Goal: Task Accomplishment & Management: Manage account settings

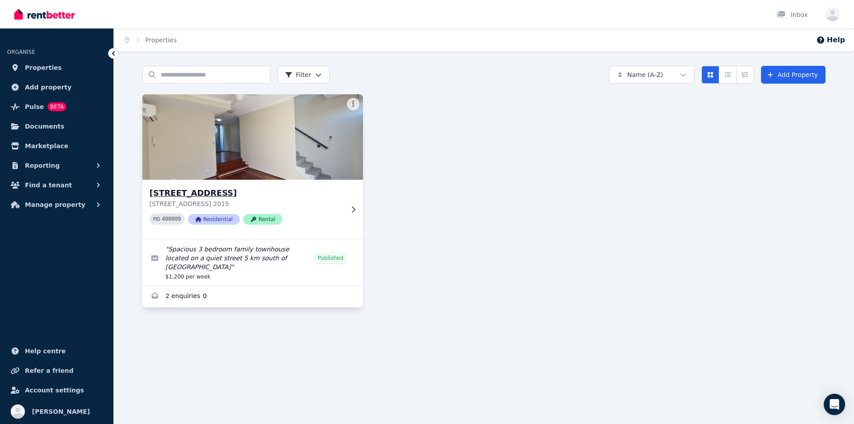
click at [213, 195] on h3 "[STREET_ADDRESS]" at bounding box center [246, 193] width 194 height 12
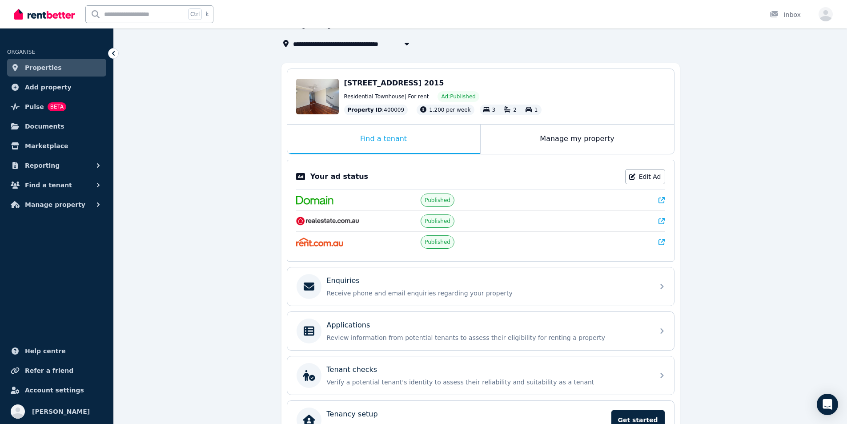
scroll to position [104, 0]
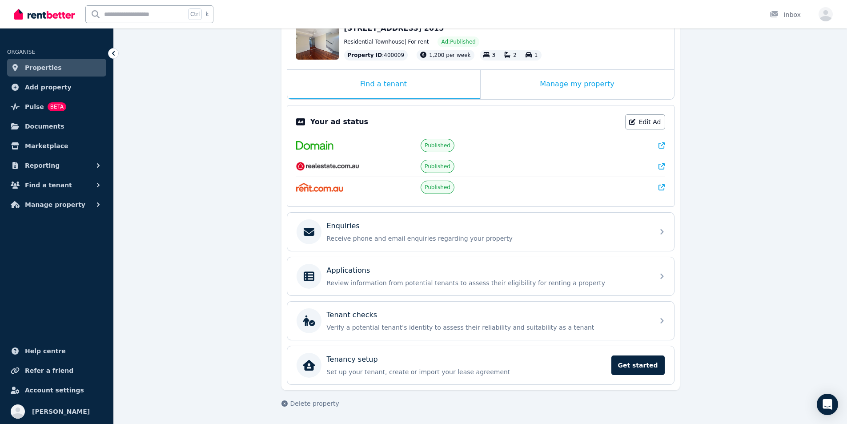
click at [557, 83] on div "Manage my property" at bounding box center [577, 84] width 193 height 29
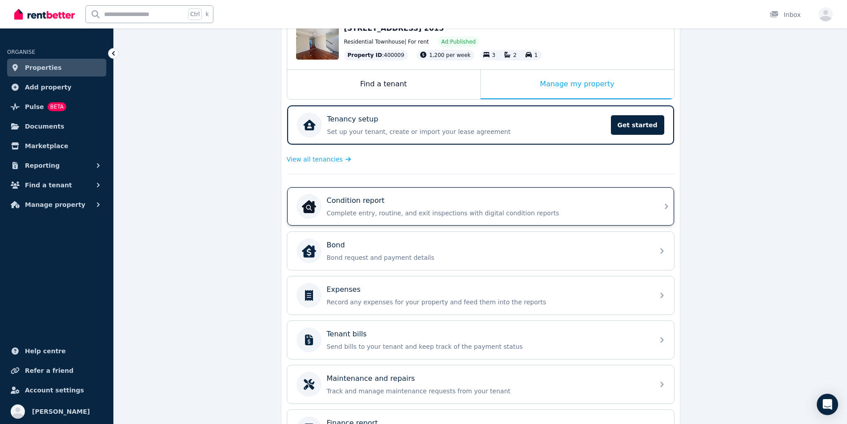
click at [370, 205] on p "Condition report" at bounding box center [356, 200] width 58 height 11
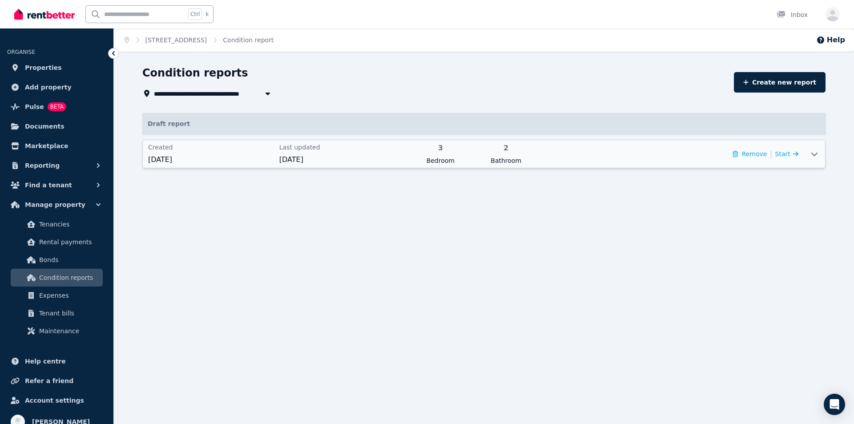
click at [183, 156] on span "[DATE]" at bounding box center [211, 159] width 126 height 11
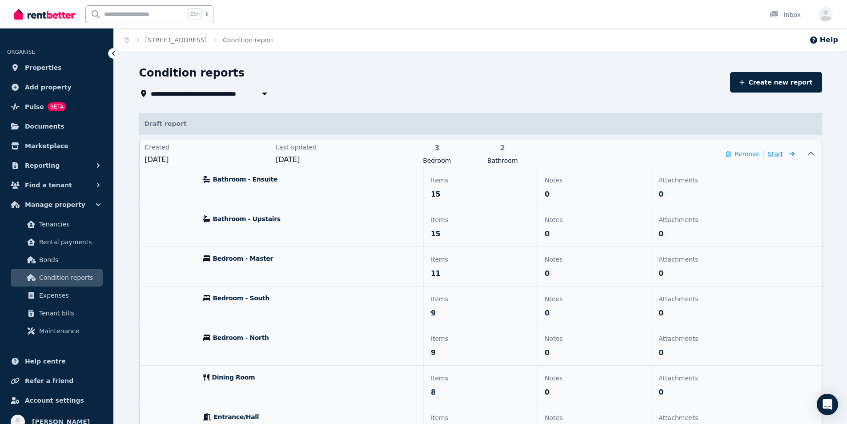
click at [782, 153] on span "Start" at bounding box center [775, 153] width 15 height 7
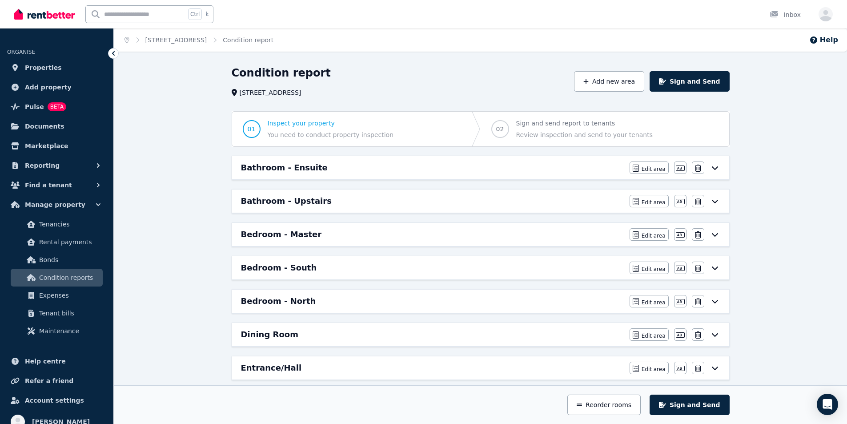
click at [712, 168] on icon at bounding box center [715, 167] width 11 height 7
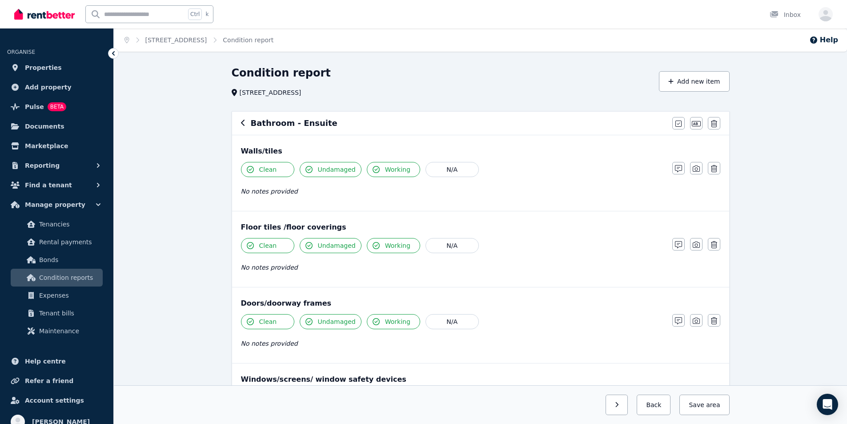
click at [259, 129] on div "Bathroom - Ensuite [PERSON_NAME] all items as good Edit name Delete" at bounding box center [480, 123] width 497 height 23
click at [243, 124] on icon "button" at bounding box center [243, 122] width 4 height 7
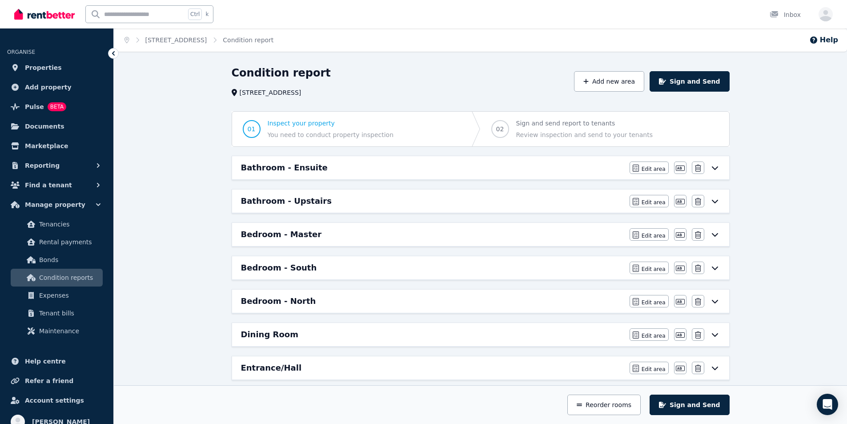
click at [711, 168] on icon at bounding box center [715, 167] width 11 height 7
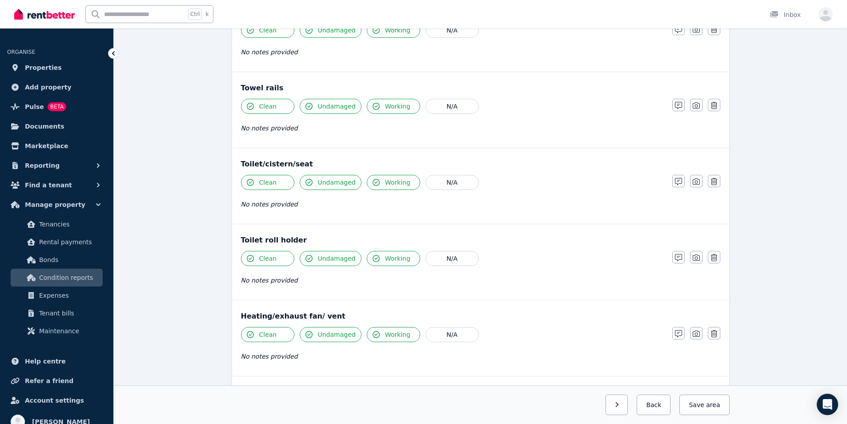
scroll to position [963, 0]
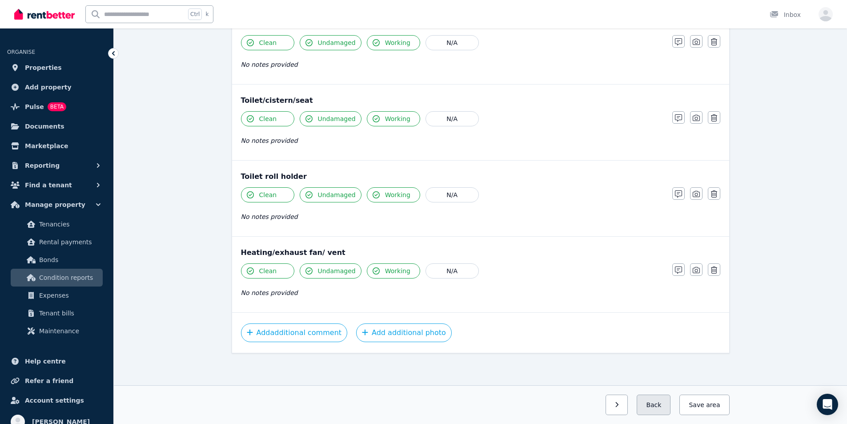
click at [664, 401] on button "Back" at bounding box center [654, 404] width 34 height 20
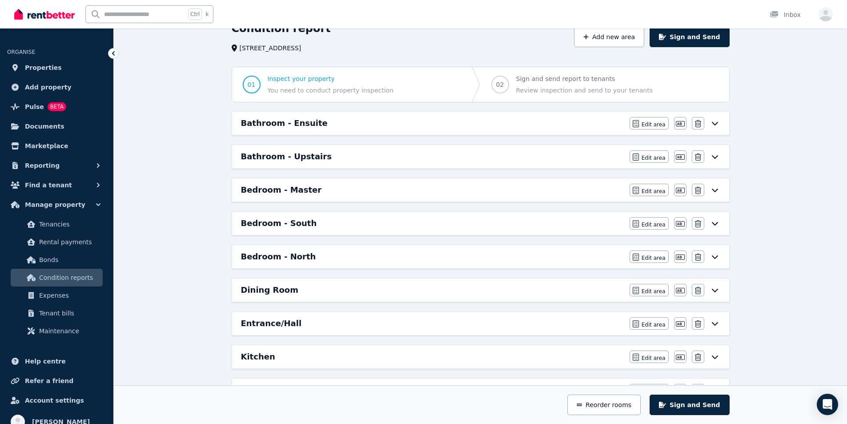
scroll to position [0, 0]
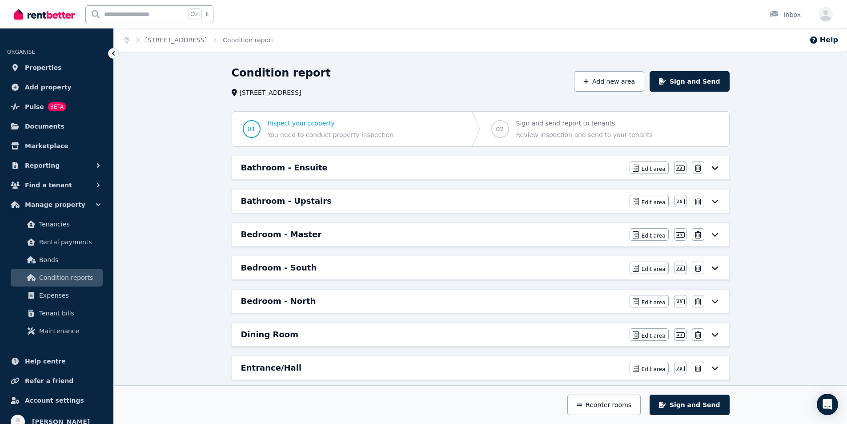
click at [274, 202] on h6 "Bathroom - Upstairs" at bounding box center [286, 201] width 91 height 12
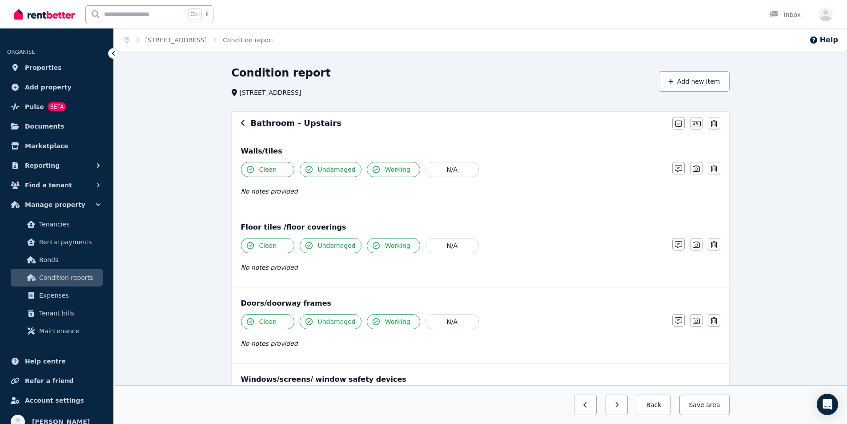
click at [243, 123] on icon "button" at bounding box center [243, 122] width 4 height 7
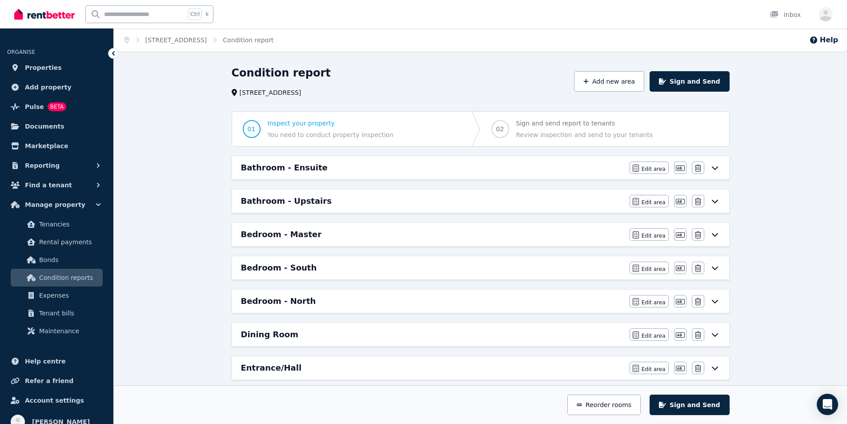
click at [268, 236] on h6 "Bedroom - Master" at bounding box center [281, 234] width 81 height 12
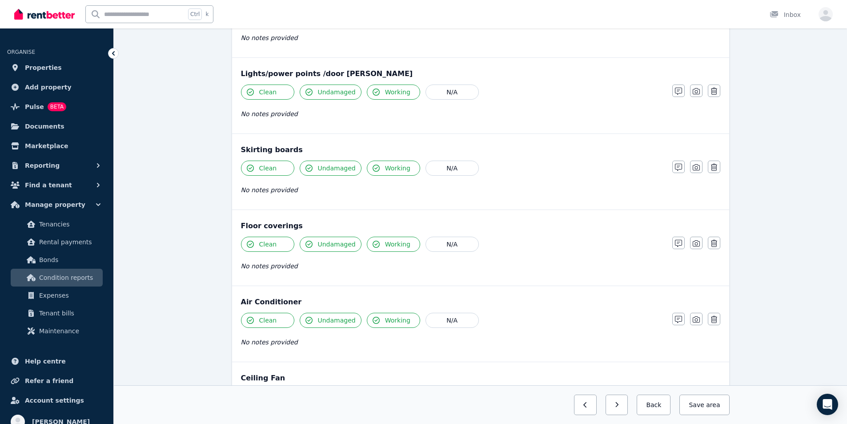
drag, startPoint x: 661, startPoint y: 407, endPoint x: 607, endPoint y: 385, distance: 58.2
click at [660, 405] on button "Back" at bounding box center [654, 404] width 34 height 20
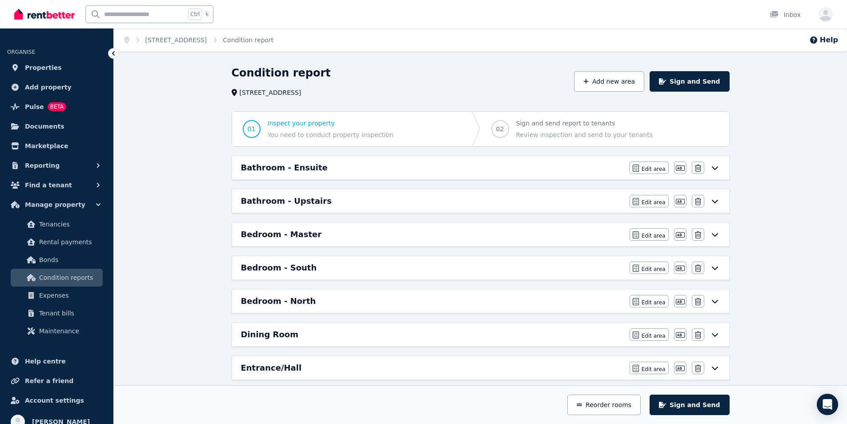
click at [295, 237] on h6 "Bedroom - Master" at bounding box center [281, 234] width 81 height 12
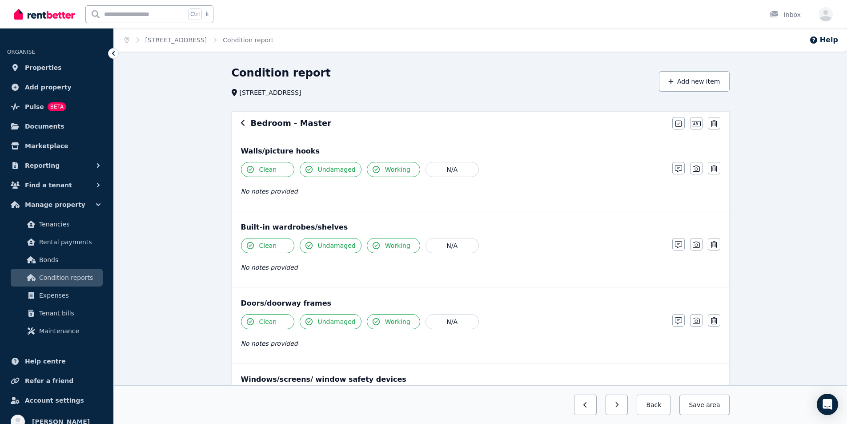
click at [244, 121] on icon "button" at bounding box center [243, 123] width 4 height 6
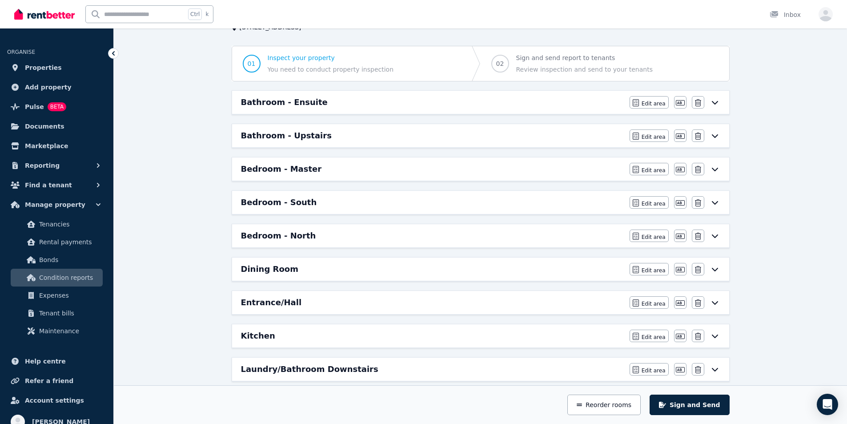
scroll to position [44, 0]
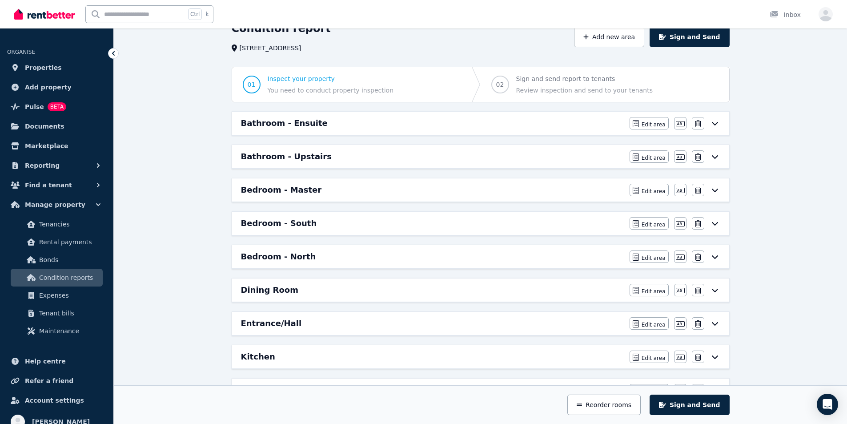
click at [269, 223] on h6 "Bedroom - South" at bounding box center [279, 223] width 76 height 12
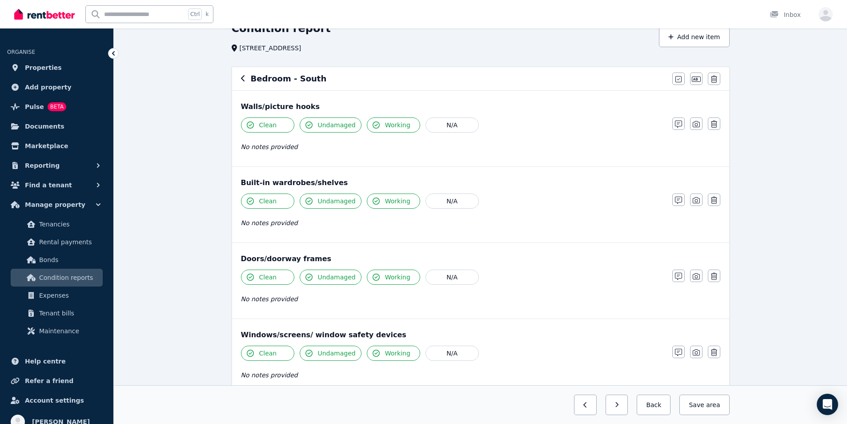
scroll to position [0, 0]
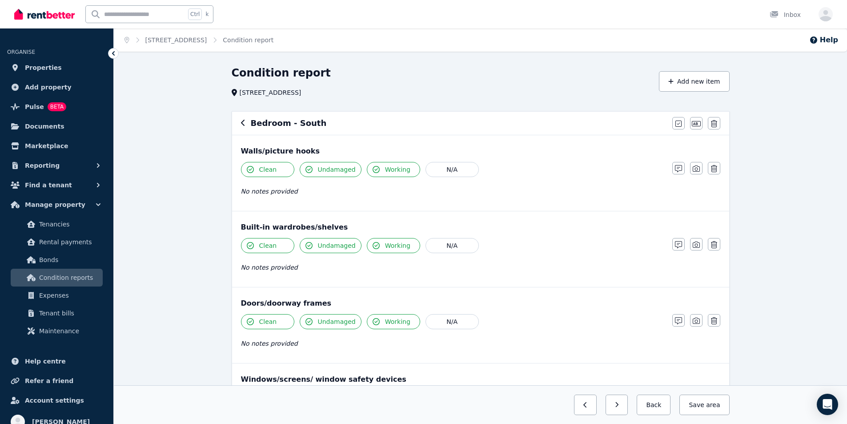
click at [244, 125] on icon "button" at bounding box center [243, 123] width 4 height 6
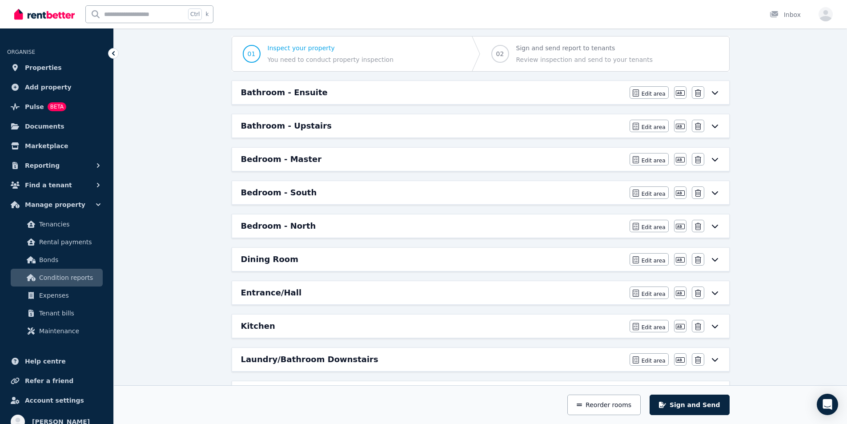
scroll to position [89, 0]
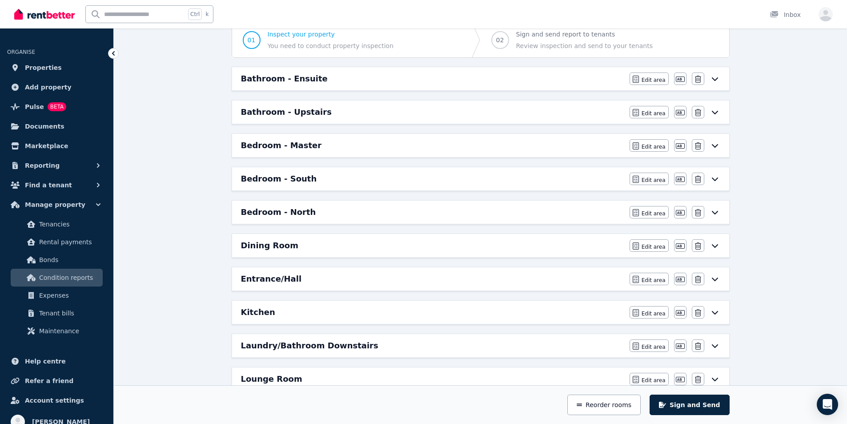
click at [274, 214] on h6 "Bedroom - North" at bounding box center [278, 212] width 75 height 12
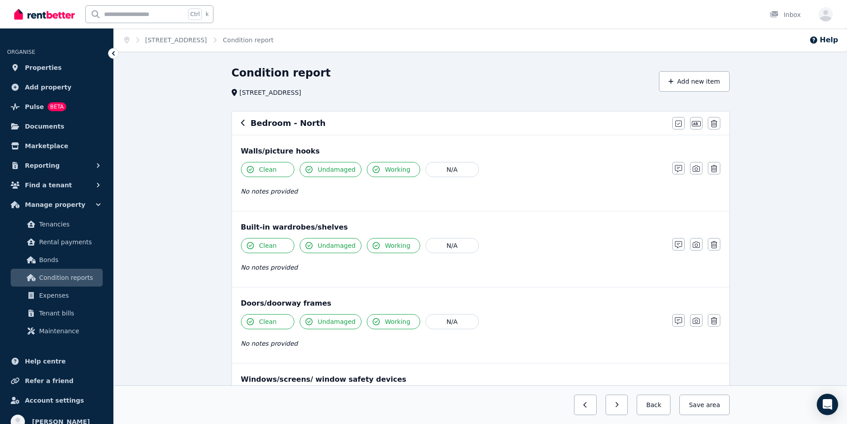
click at [258, 127] on h6 "Bedroom - North" at bounding box center [288, 123] width 75 height 12
click at [241, 122] on icon "button" at bounding box center [243, 122] width 4 height 7
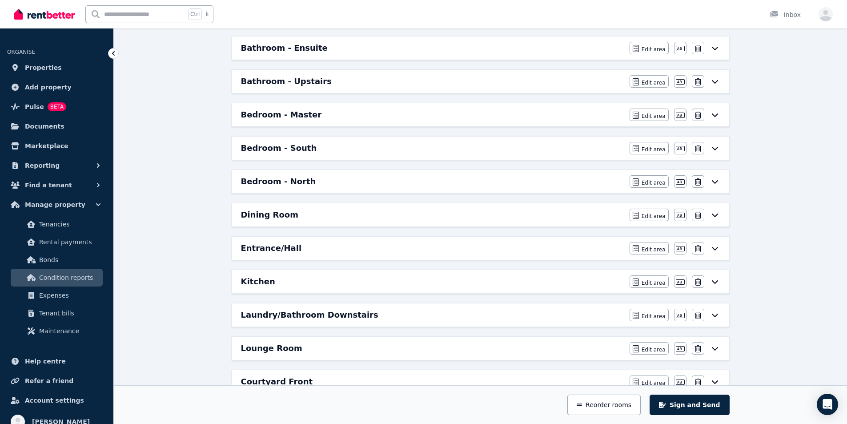
scroll to position [222, 0]
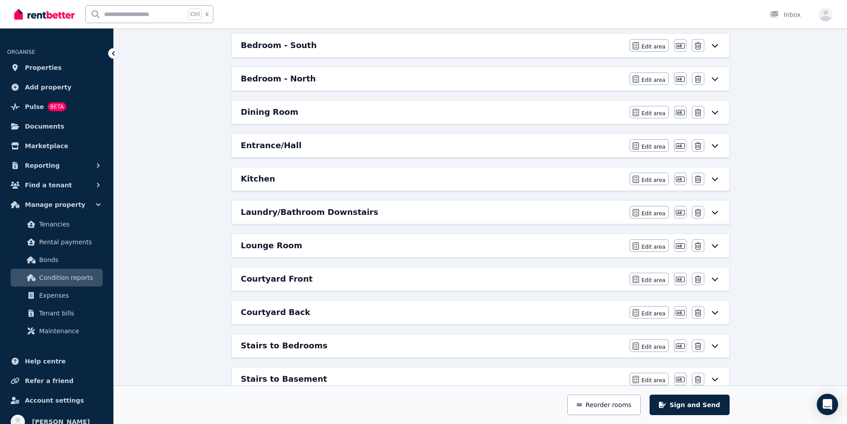
click at [254, 112] on h6 "Dining Room" at bounding box center [269, 112] width 57 height 12
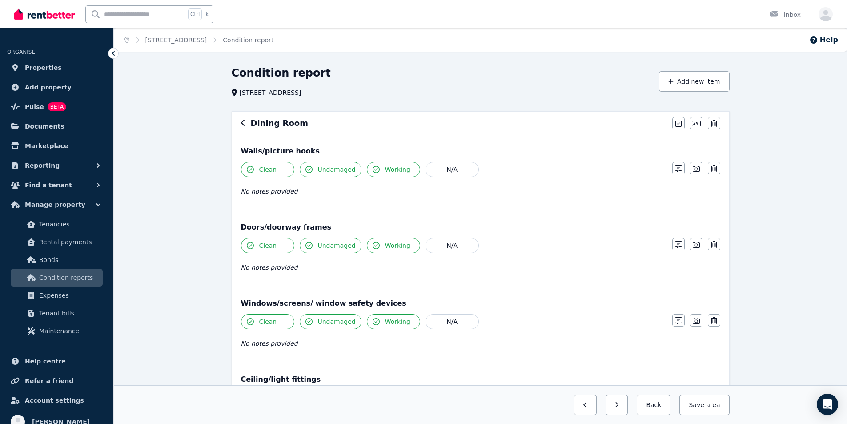
click at [253, 126] on h6 "Dining Room" at bounding box center [279, 123] width 57 height 12
click at [243, 121] on icon "button" at bounding box center [243, 122] width 4 height 7
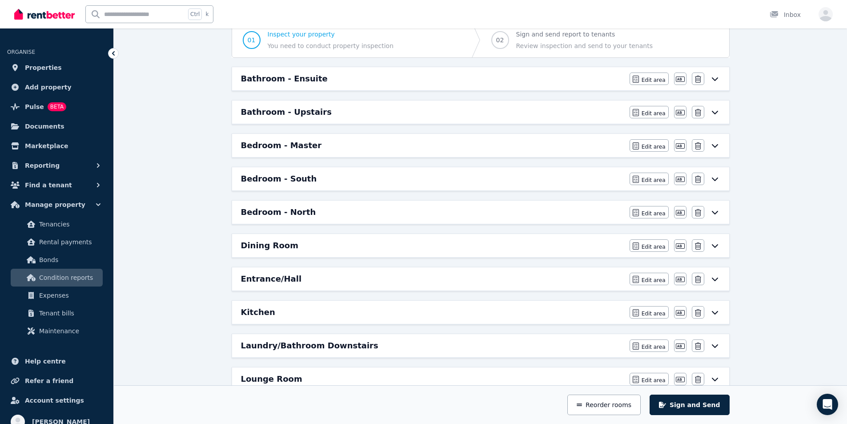
scroll to position [133, 0]
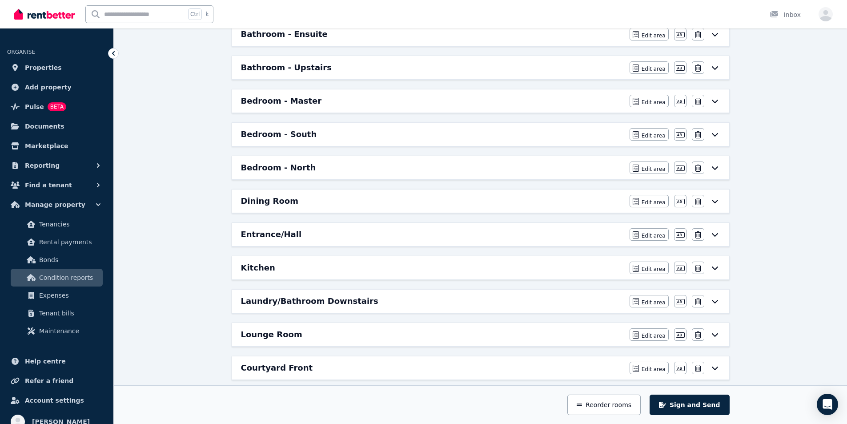
click at [269, 237] on h6 "Entrance/Hall" at bounding box center [271, 234] width 61 height 12
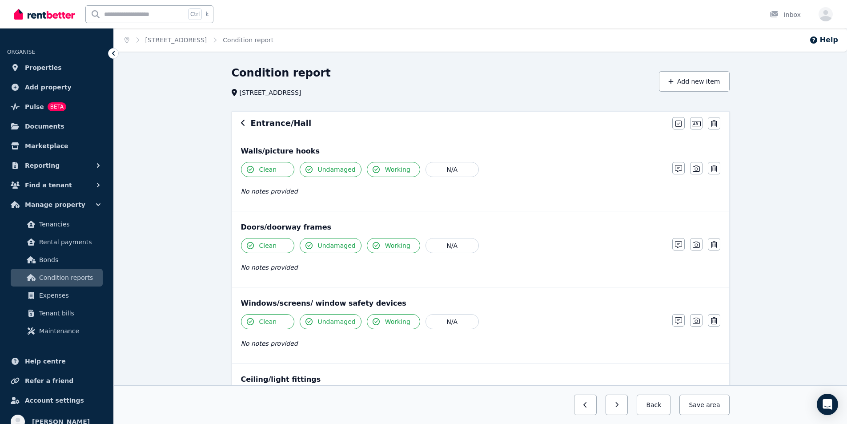
click at [284, 124] on h6 "Entrance/Hall" at bounding box center [281, 123] width 61 height 12
click at [242, 124] on icon "button" at bounding box center [243, 123] width 4 height 6
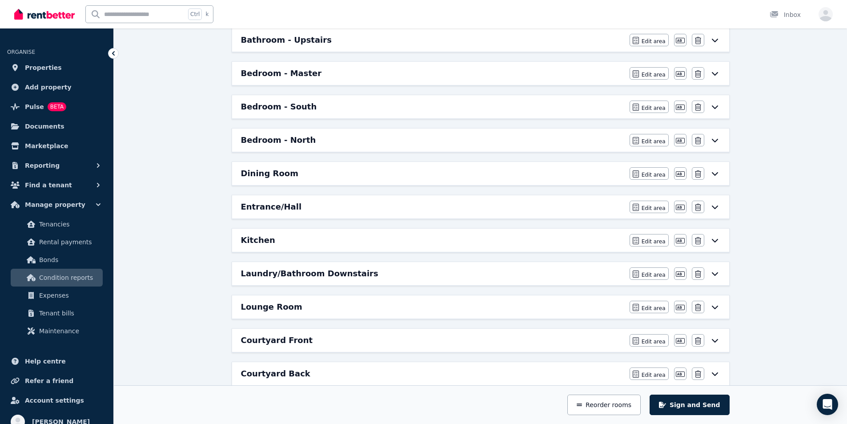
scroll to position [178, 0]
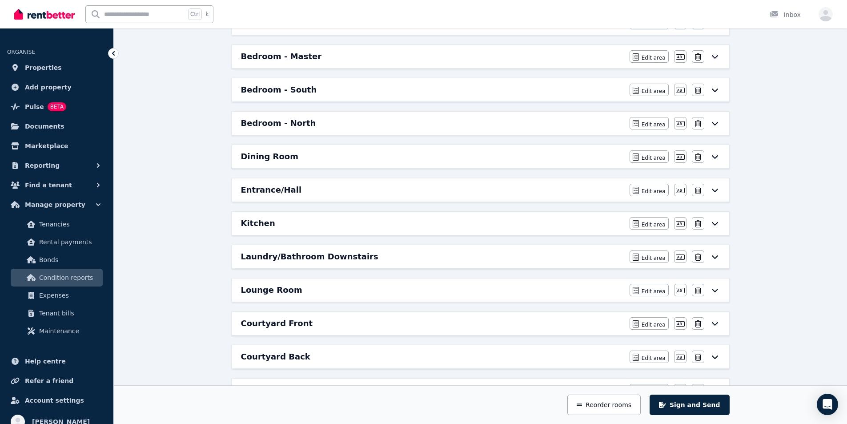
click at [252, 221] on h6 "Kitchen" at bounding box center [258, 223] width 34 height 12
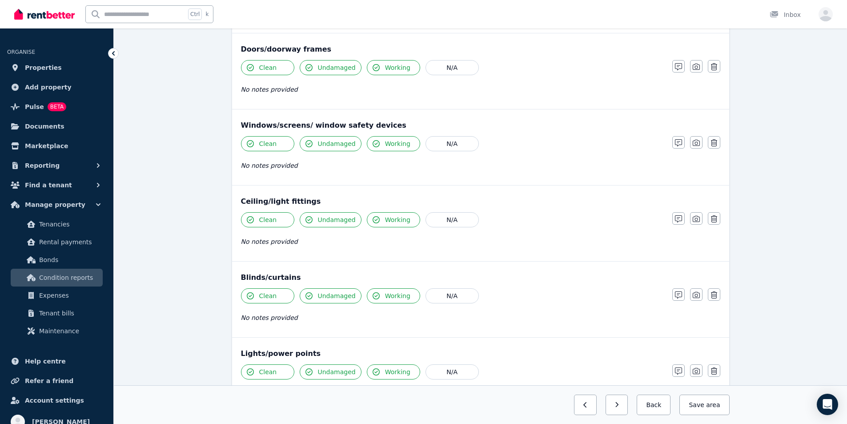
scroll to position [0, 0]
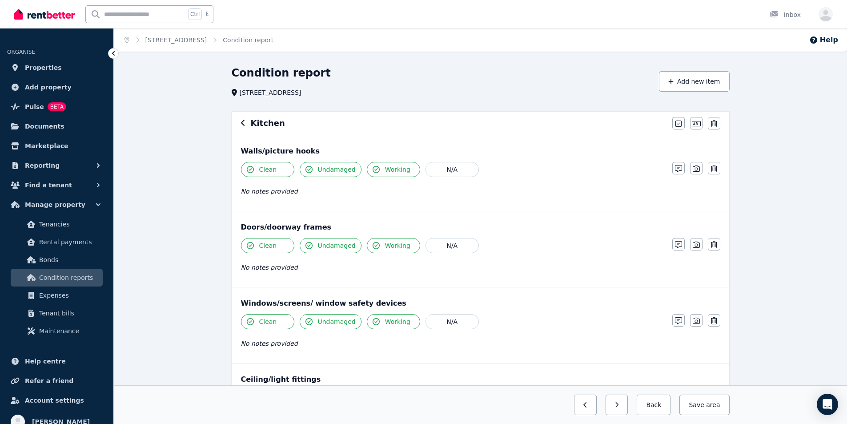
click at [243, 123] on icon "button" at bounding box center [243, 122] width 4 height 7
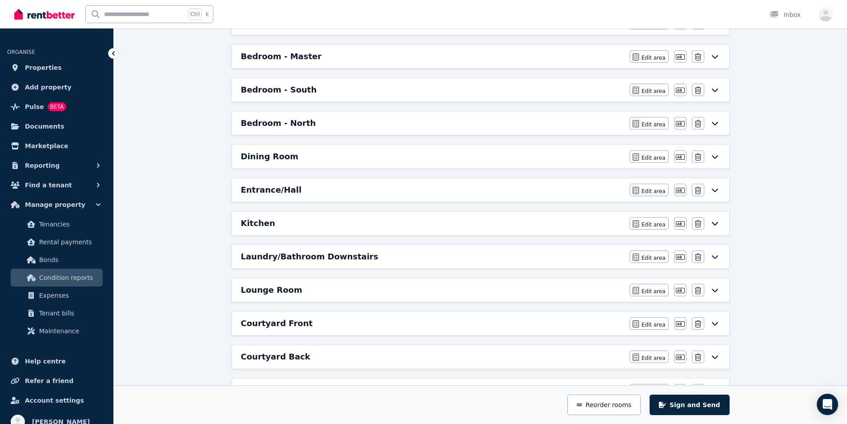
scroll to position [222, 0]
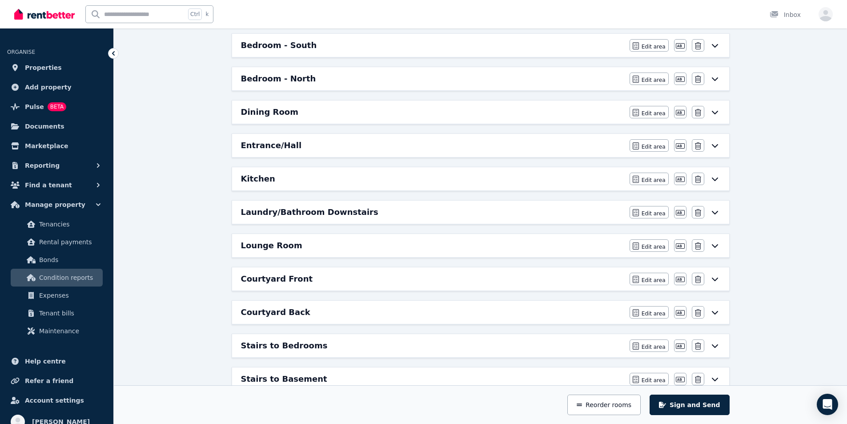
click at [251, 217] on h6 "Laundry/Bathroom Downstairs" at bounding box center [309, 212] width 137 height 12
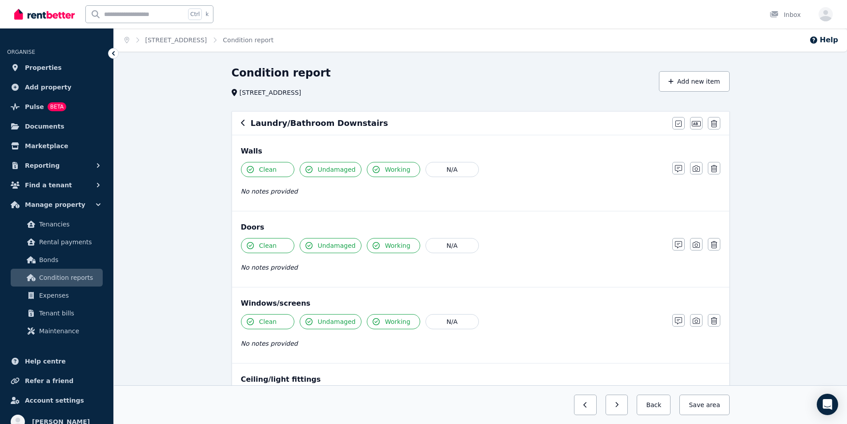
click at [242, 122] on icon "button" at bounding box center [243, 123] width 4 height 6
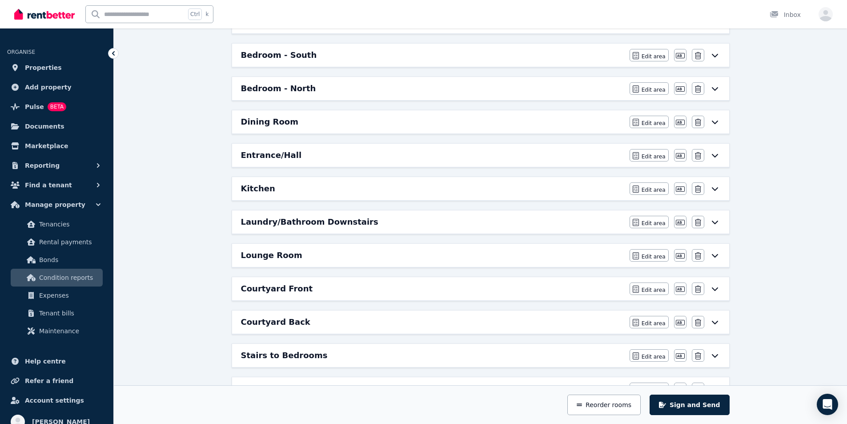
scroll to position [267, 0]
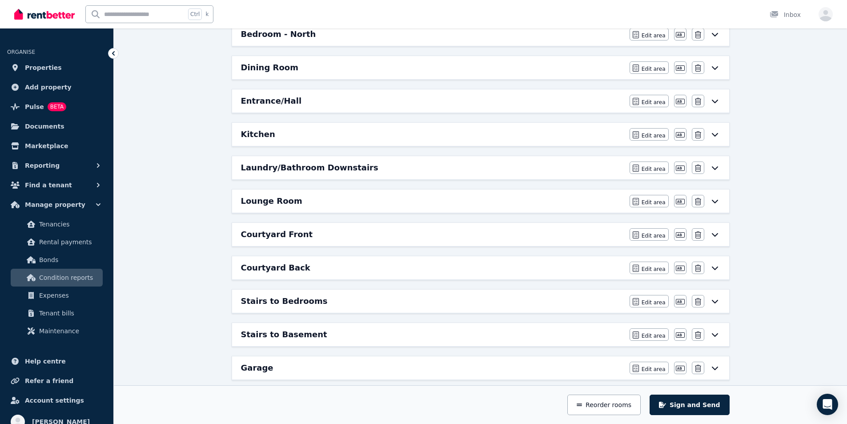
click at [277, 203] on h6 "Lounge Room" at bounding box center [271, 201] width 61 height 12
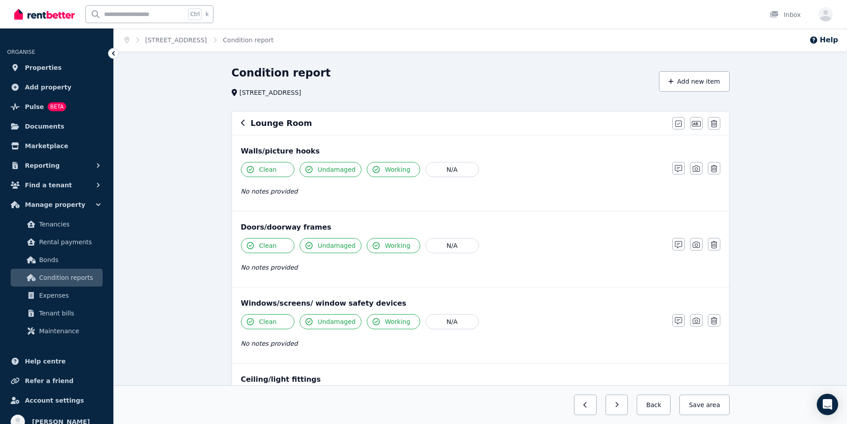
click at [244, 123] on icon "button" at bounding box center [243, 122] width 4 height 7
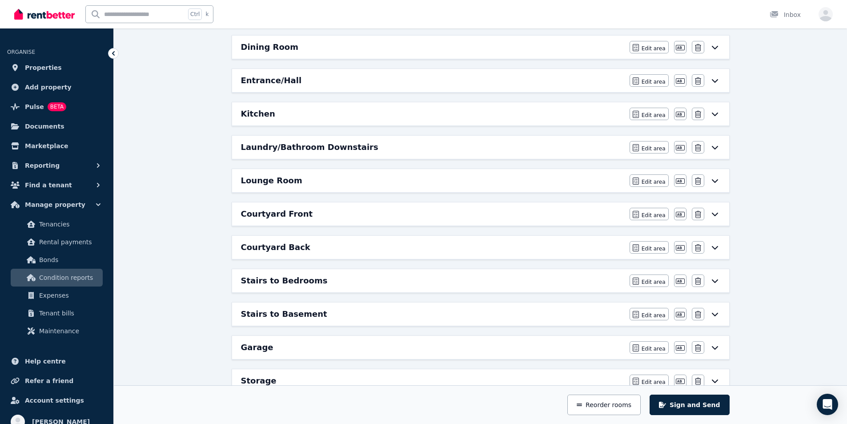
scroll to position [311, 0]
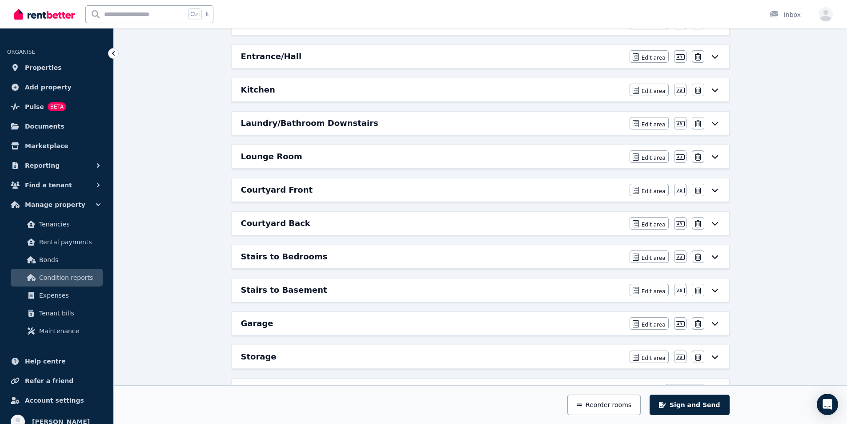
click at [287, 191] on h6 "Courtyard Front" at bounding box center [277, 190] width 72 height 12
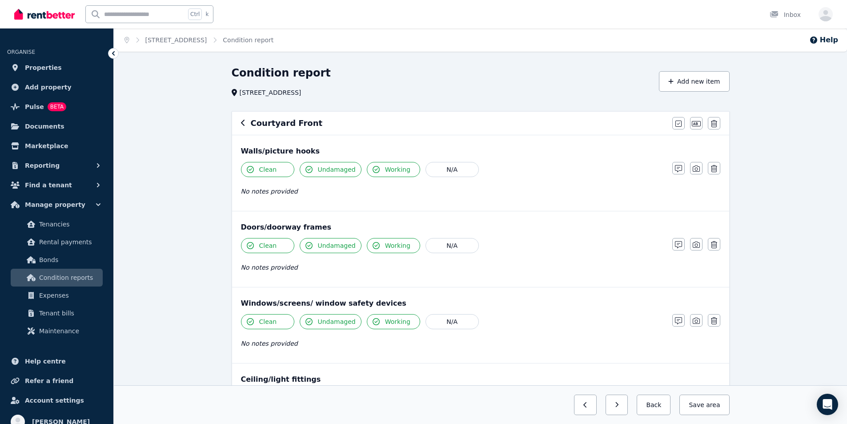
click at [243, 123] on icon "button" at bounding box center [243, 122] width 4 height 7
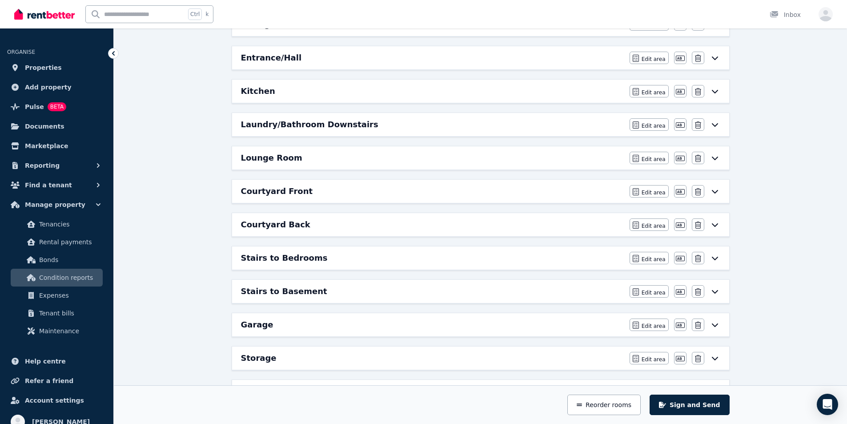
scroll to position [311, 0]
click at [277, 221] on h6 "Courtyard Back" at bounding box center [275, 223] width 69 height 12
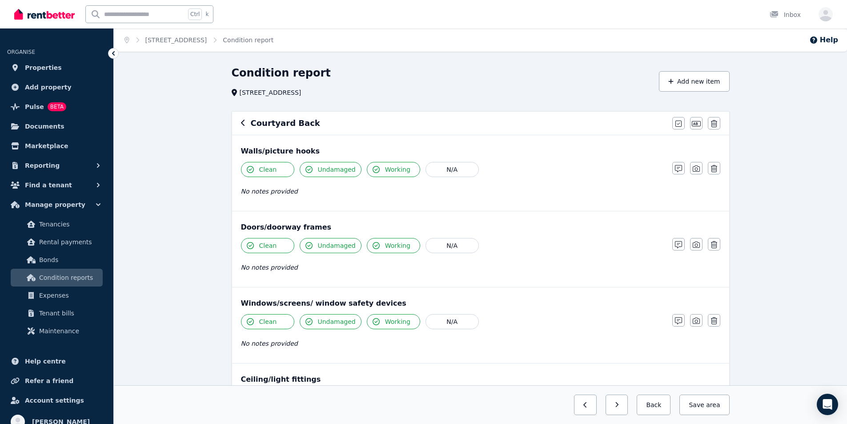
click at [245, 121] on icon "button" at bounding box center [243, 122] width 4 height 7
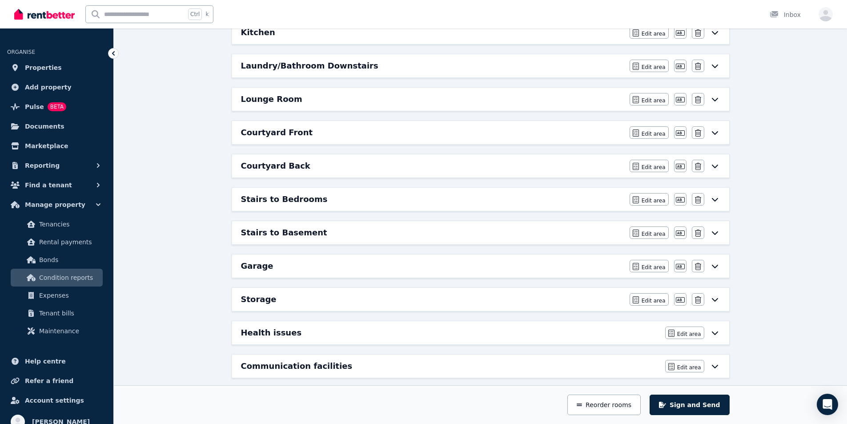
scroll to position [400, 0]
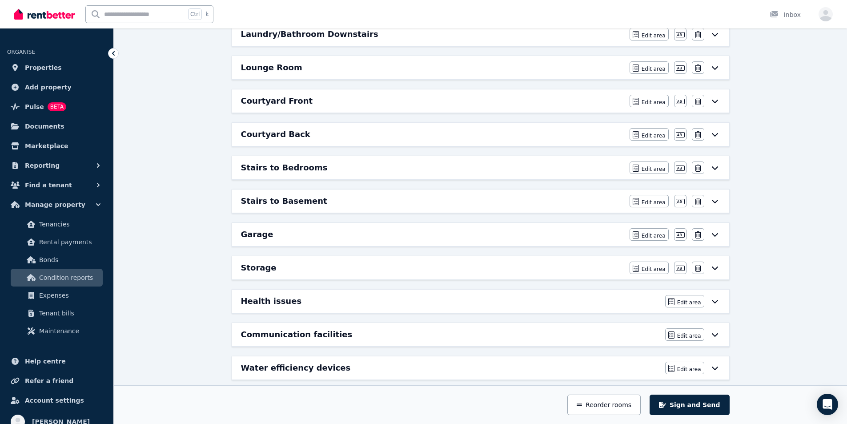
click at [273, 165] on h6 "Stairs to Bedrooms" at bounding box center [284, 167] width 87 height 12
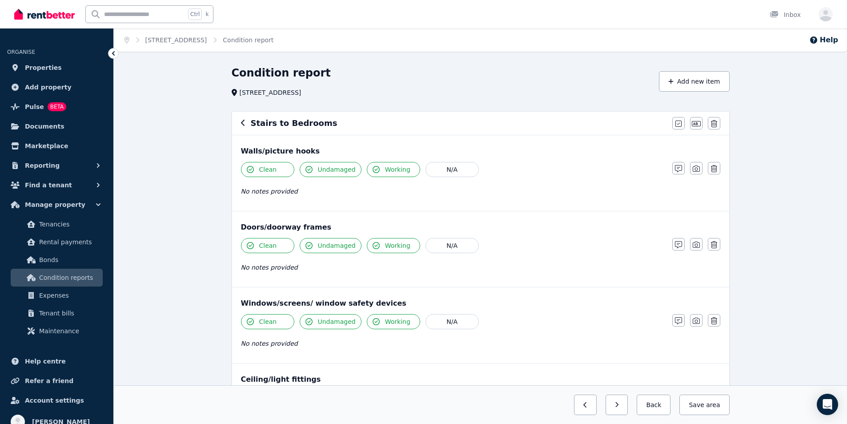
click at [244, 124] on icon "button" at bounding box center [243, 122] width 4 height 7
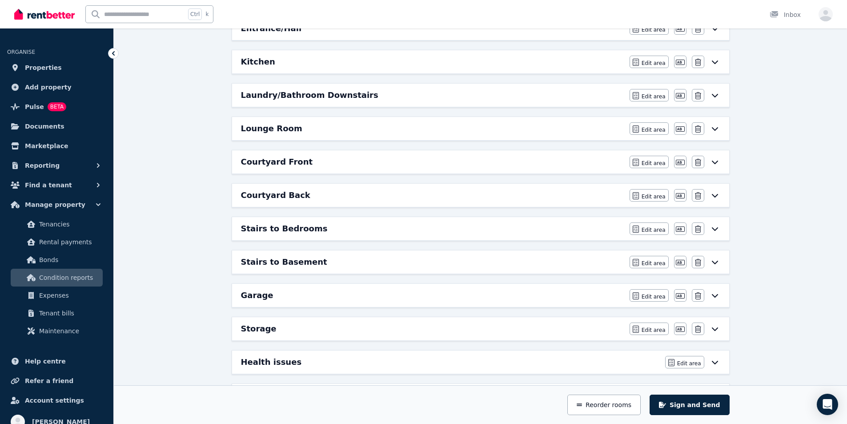
scroll to position [356, 0]
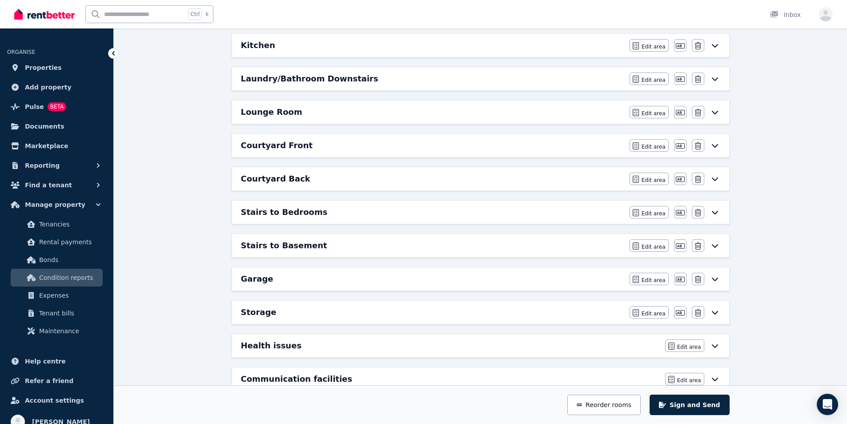
click at [274, 245] on h6 "Stairs to Basement" at bounding box center [284, 245] width 86 height 12
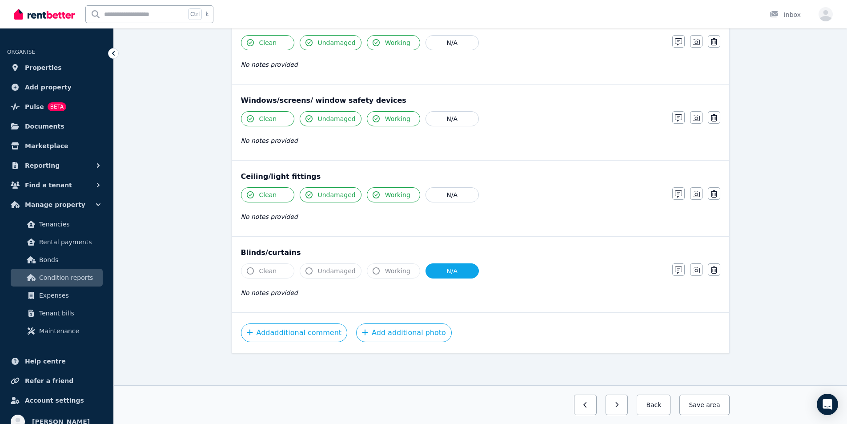
scroll to position [0, 0]
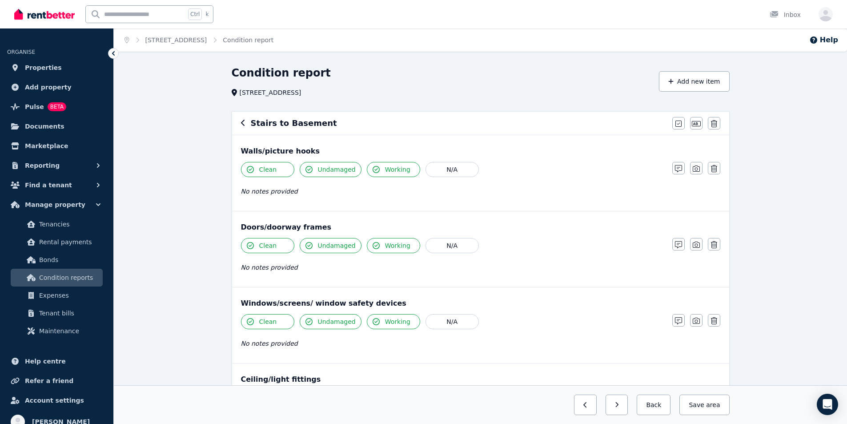
click at [243, 124] on icon "button" at bounding box center [243, 123] width 4 height 6
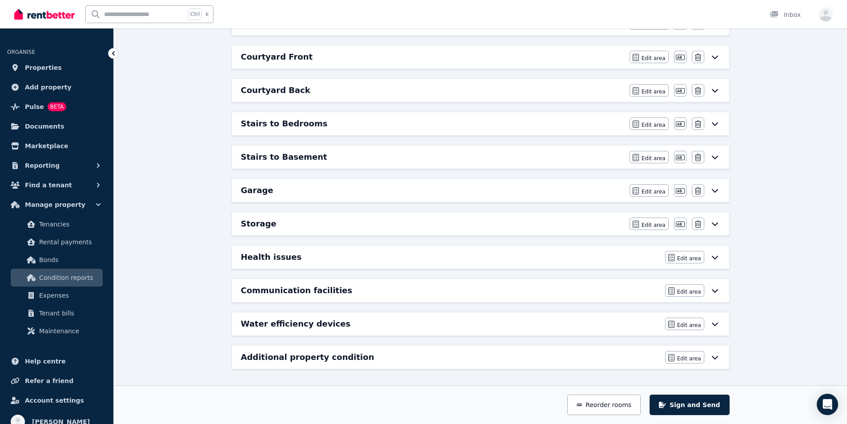
scroll to position [445, 0]
click at [253, 191] on h6 "Garage" at bounding box center [257, 190] width 32 height 12
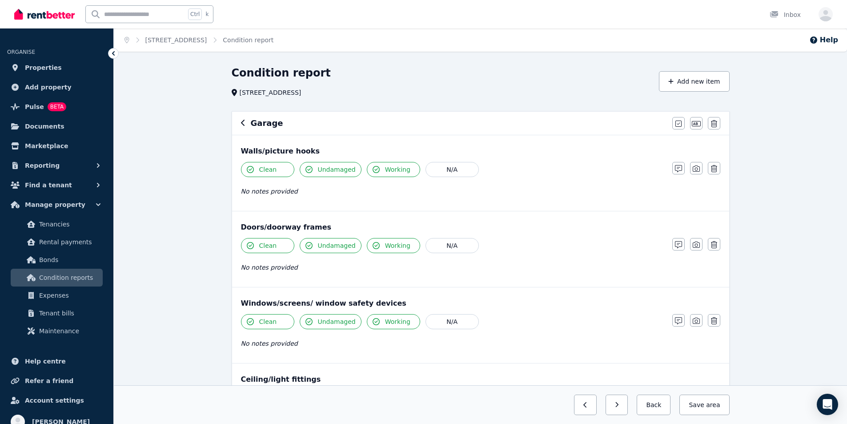
click at [244, 120] on icon "button" at bounding box center [243, 123] width 4 height 6
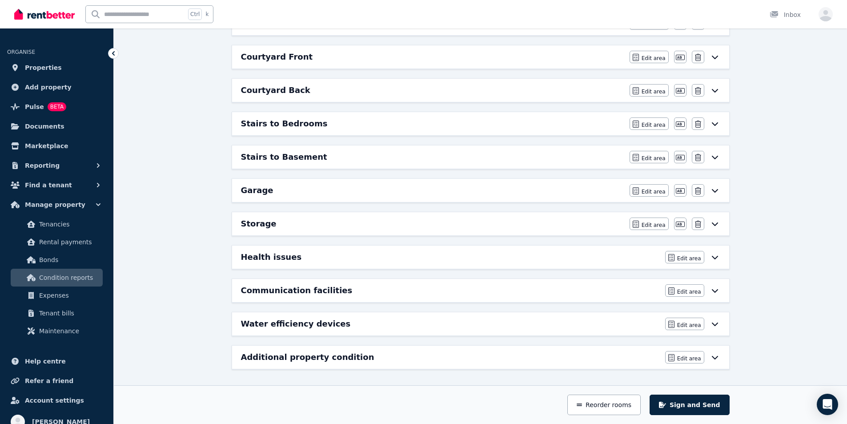
scroll to position [445, 0]
click at [258, 227] on h6 "Storage" at bounding box center [259, 223] width 36 height 12
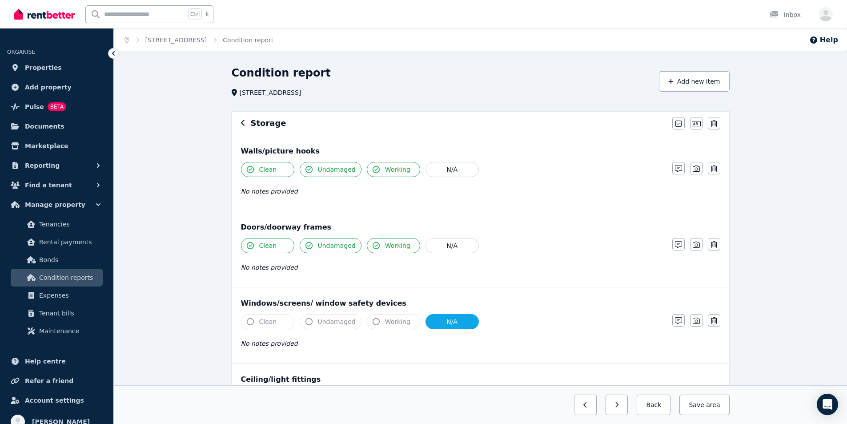
click at [243, 124] on icon "button" at bounding box center [243, 122] width 4 height 7
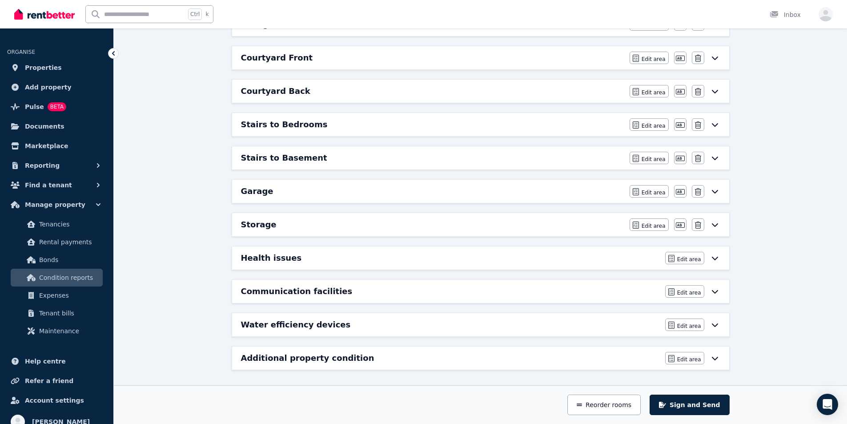
scroll to position [445, 0]
click at [275, 260] on h6 "Health issues" at bounding box center [271, 256] width 61 height 12
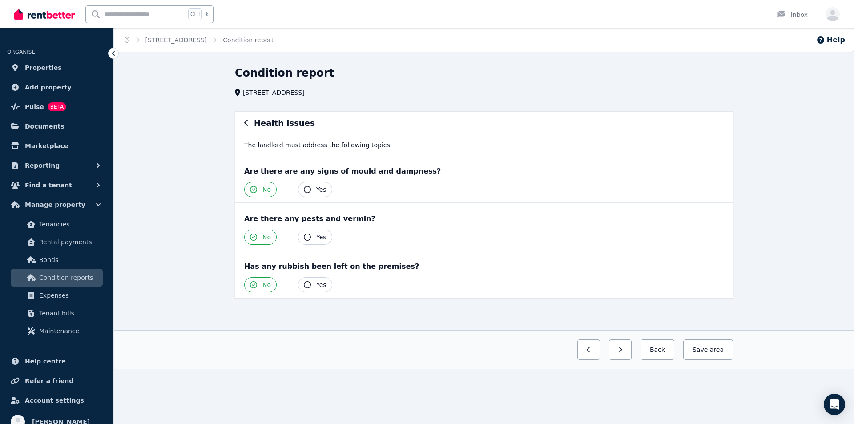
click at [248, 124] on icon "button" at bounding box center [246, 122] width 4 height 7
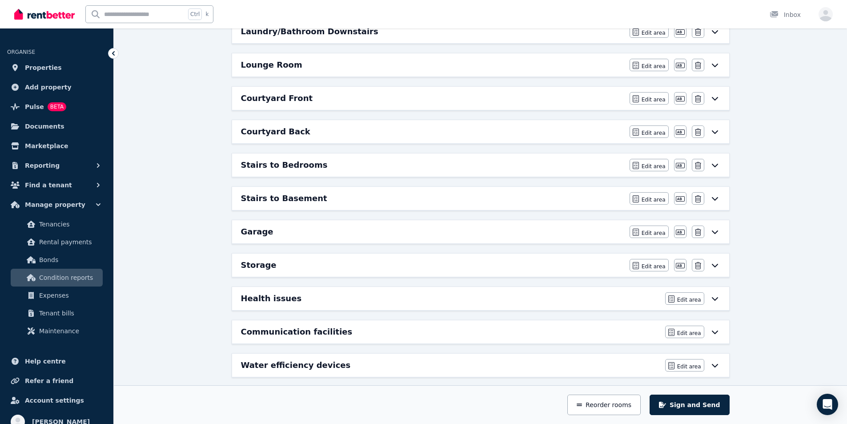
scroll to position [445, 0]
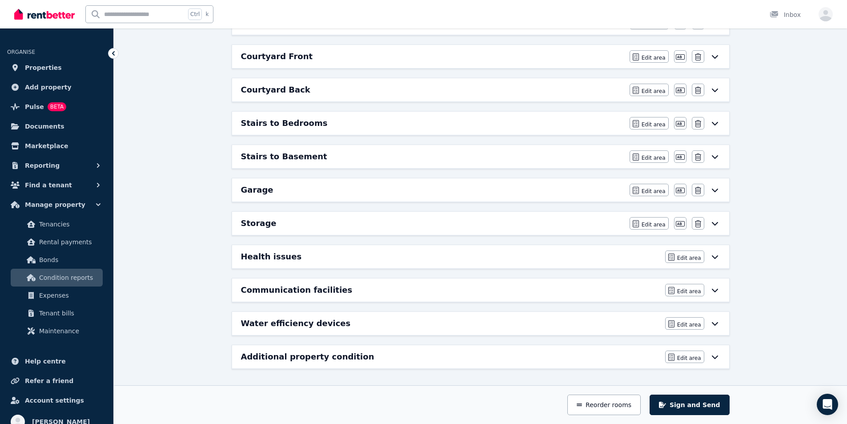
click at [305, 293] on h6 "Communication facilities" at bounding box center [297, 290] width 112 height 12
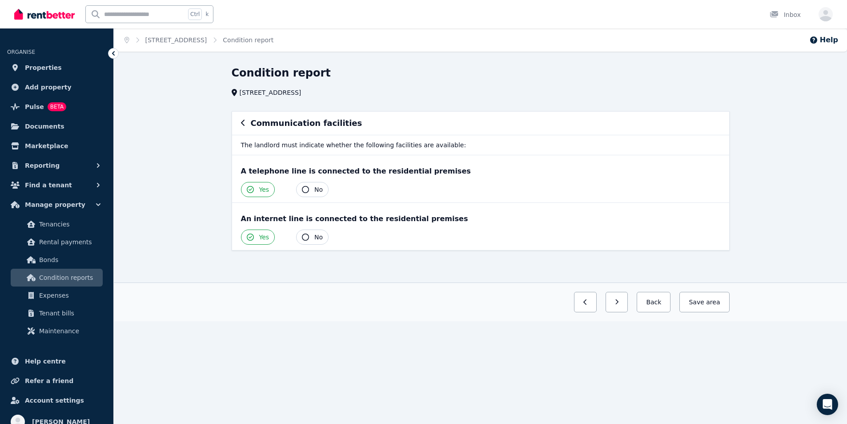
scroll to position [0, 0]
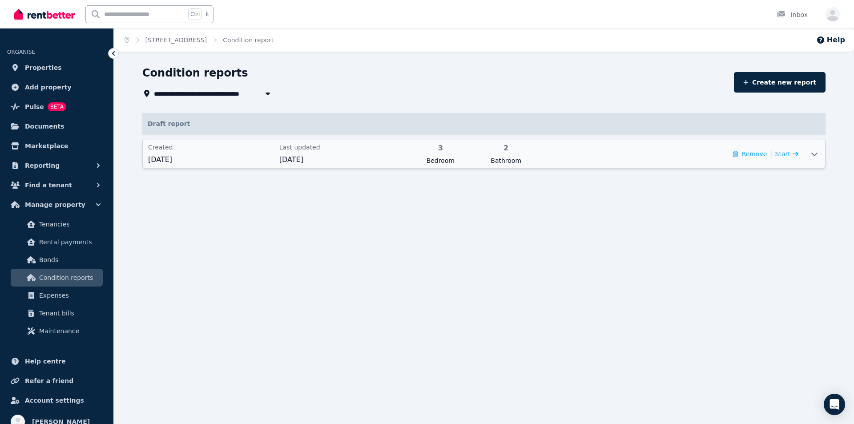
click at [186, 156] on span "[DATE]" at bounding box center [211, 159] width 126 height 11
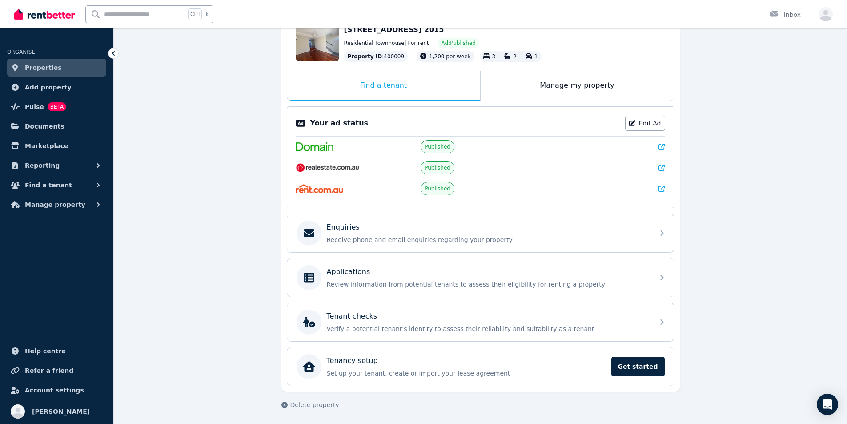
scroll to position [104, 0]
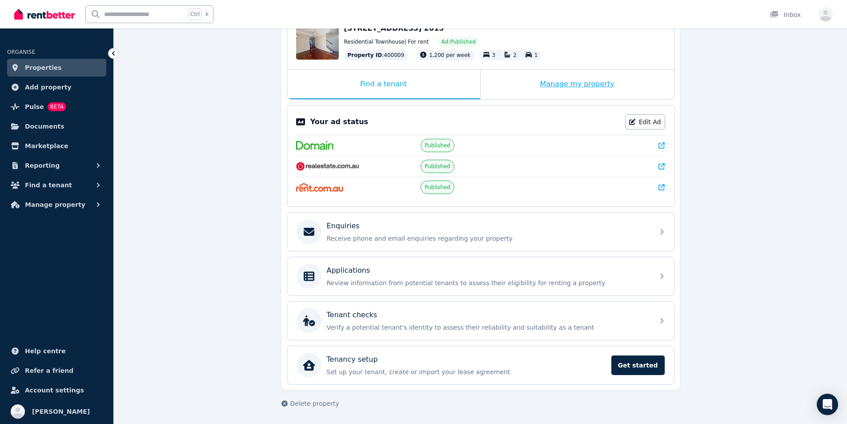
click at [568, 84] on div "Manage my property" at bounding box center [577, 84] width 193 height 29
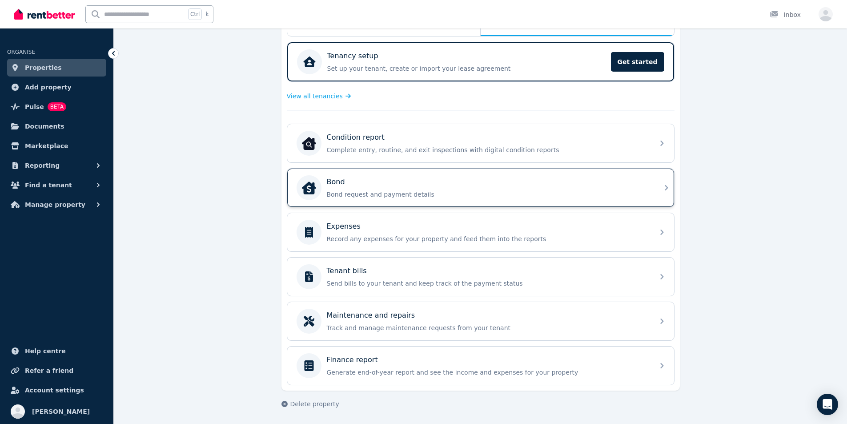
scroll to position [168, 0]
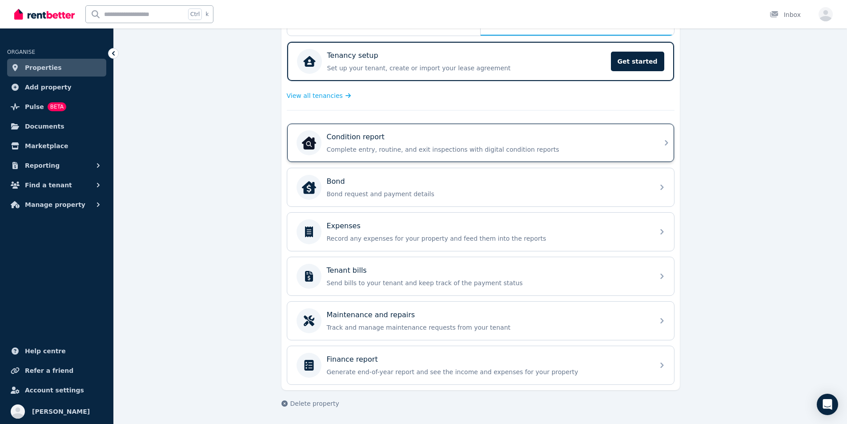
click at [376, 155] on div "Condition report Complete entry, routine, and exit inspections with digital con…" at bounding box center [480, 143] width 387 height 38
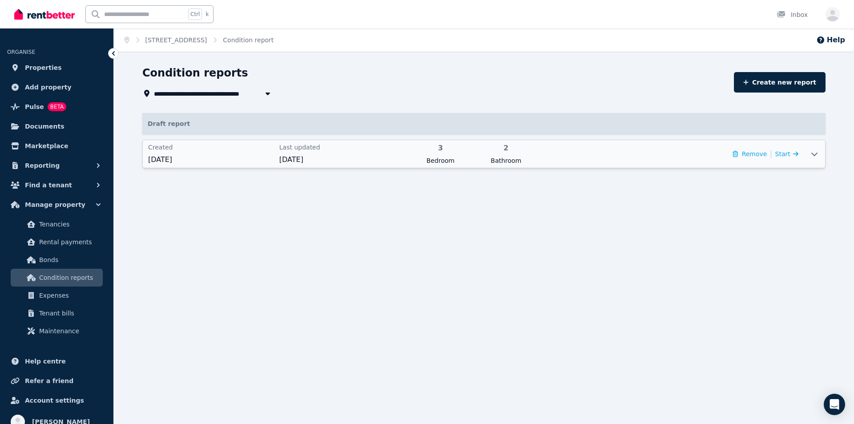
click at [275, 162] on div "Created [DATE] Last updated [DATE] 3 Bedroom 2 Bathroom Remove | Start" at bounding box center [473, 154] width 661 height 28
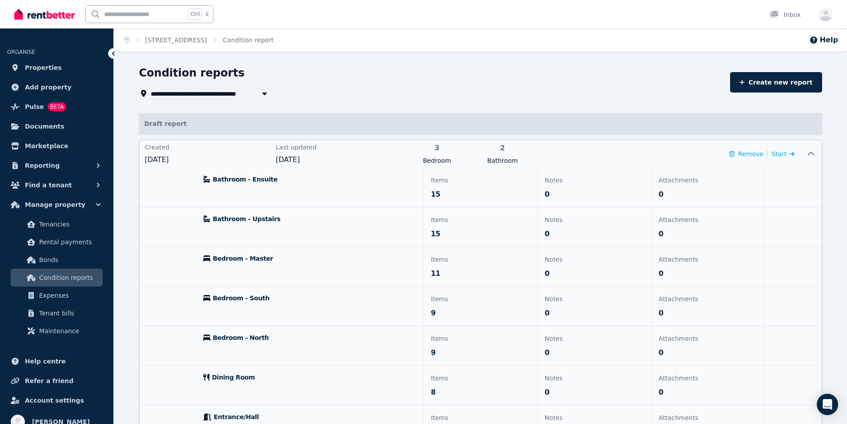
click at [300, 180] on p "Bathroom - Ensuite" at bounding box center [309, 179] width 213 height 9
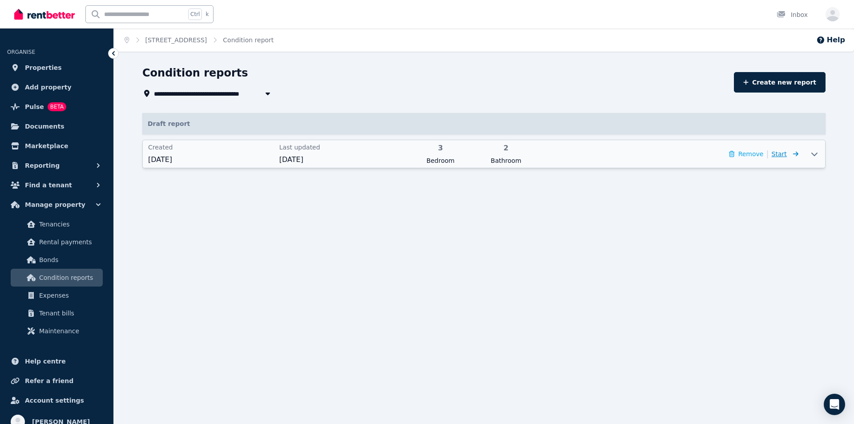
click at [789, 155] on icon at bounding box center [793, 154] width 9 height 6
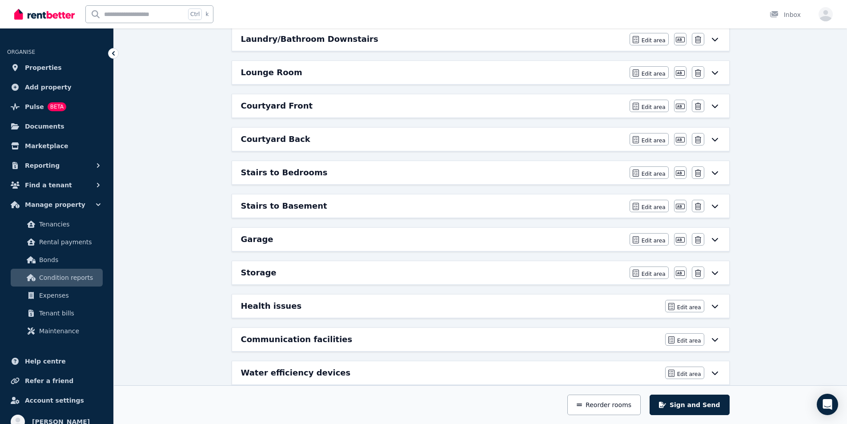
scroll to position [445, 0]
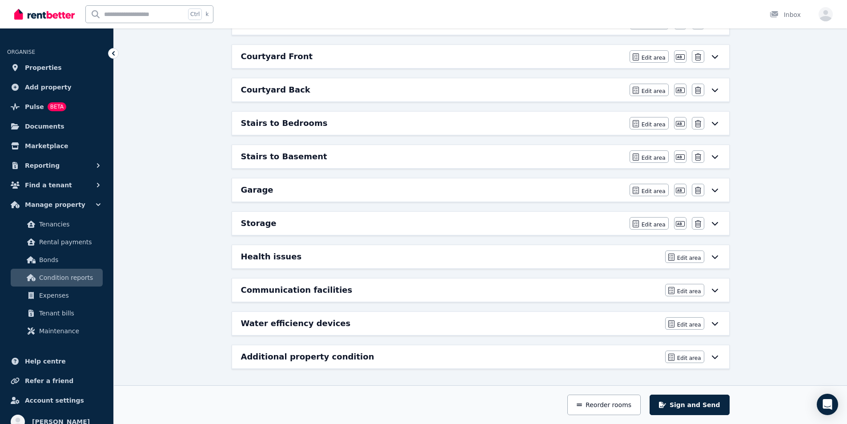
click at [303, 360] on h6 "Additional property condition" at bounding box center [307, 356] width 133 height 12
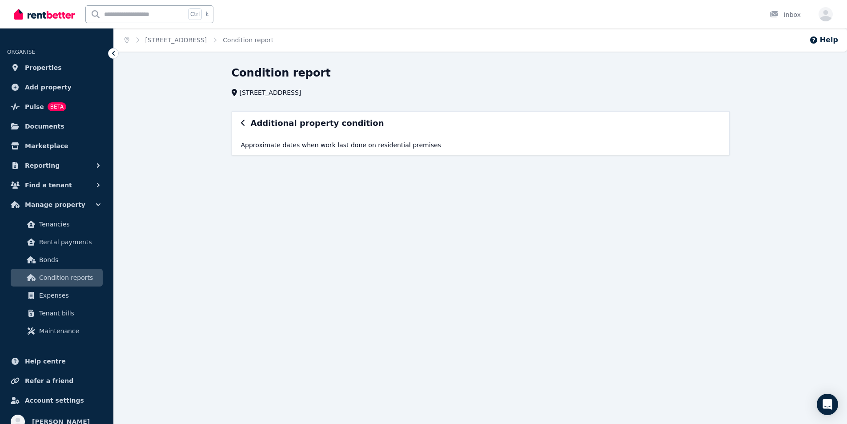
scroll to position [0, 0]
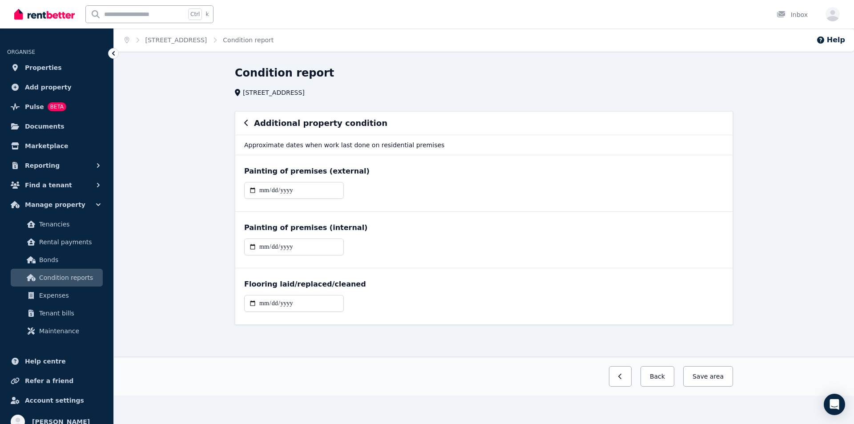
click at [283, 121] on h6 "Additional property condition" at bounding box center [320, 123] width 133 height 12
click at [247, 123] on icon "button" at bounding box center [246, 122] width 4 height 7
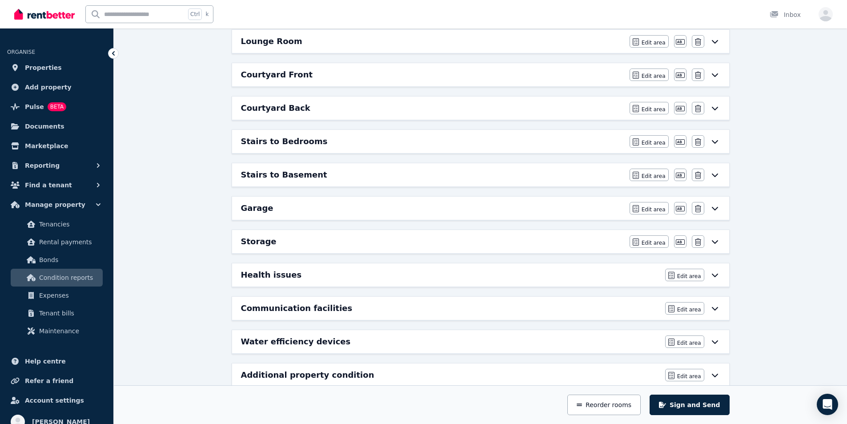
scroll to position [445, 0]
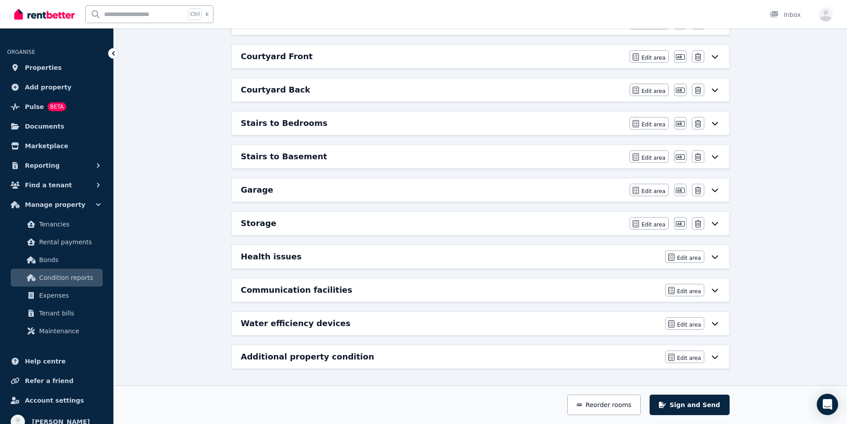
click at [261, 263] on div "Health issues Edit area Edit area" at bounding box center [480, 256] width 497 height 23
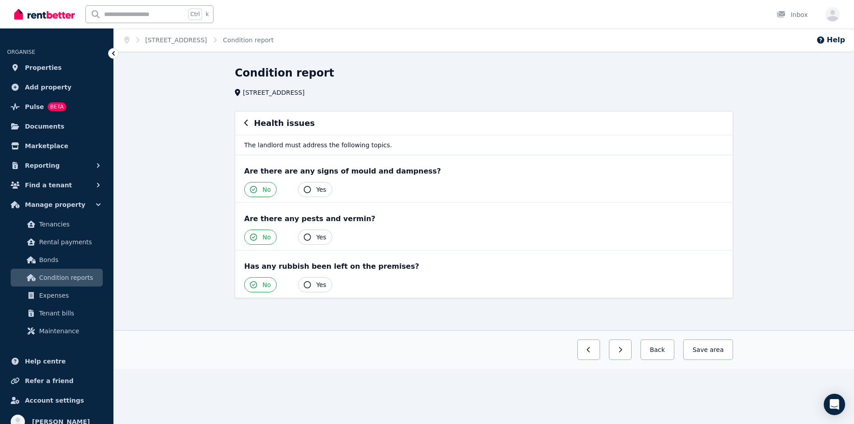
click at [260, 124] on h6 "Health issues" at bounding box center [284, 123] width 61 height 12
click at [247, 122] on icon "button" at bounding box center [246, 122] width 4 height 7
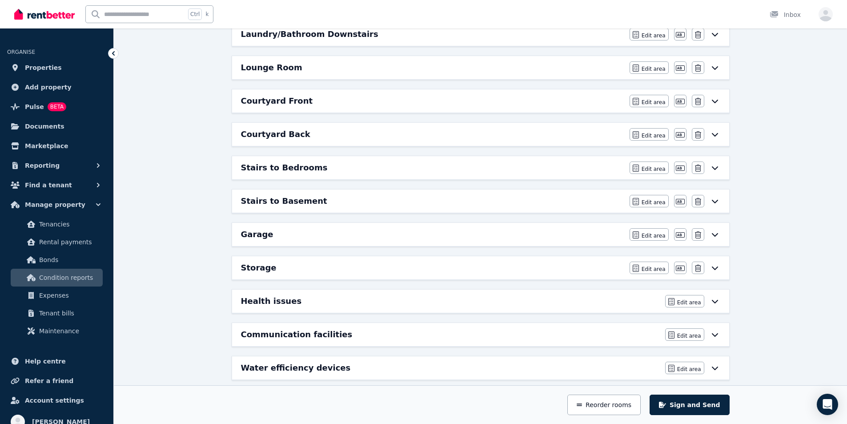
scroll to position [445, 0]
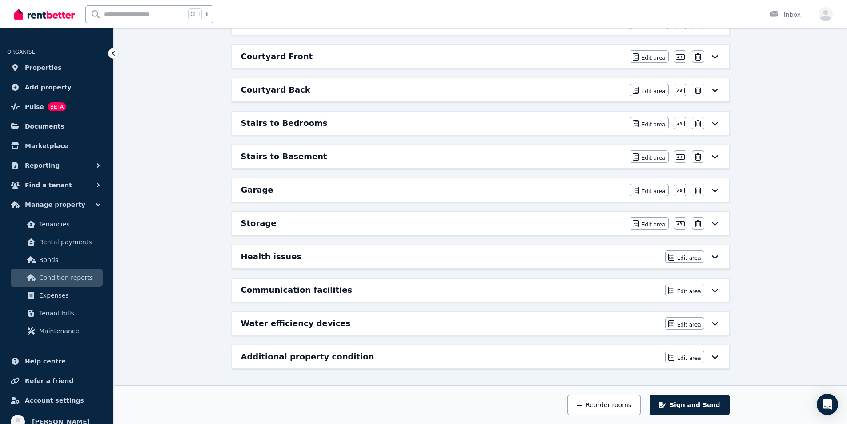
click at [280, 288] on h6 "Communication facilities" at bounding box center [297, 290] width 112 height 12
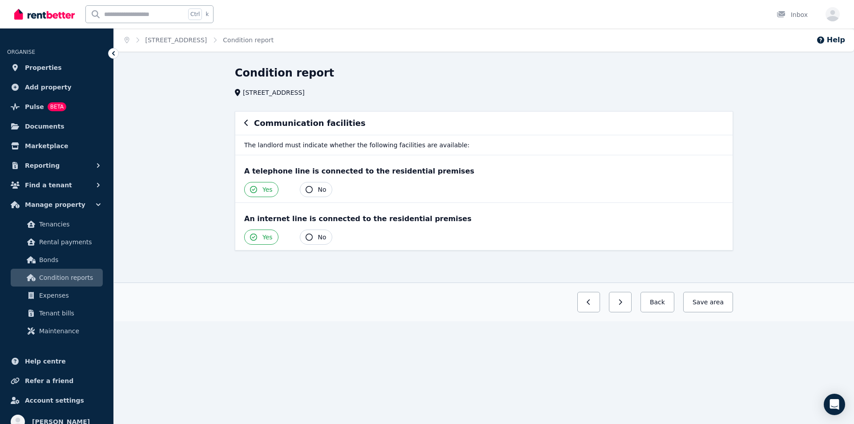
click at [246, 124] on icon "button" at bounding box center [246, 123] width 4 height 6
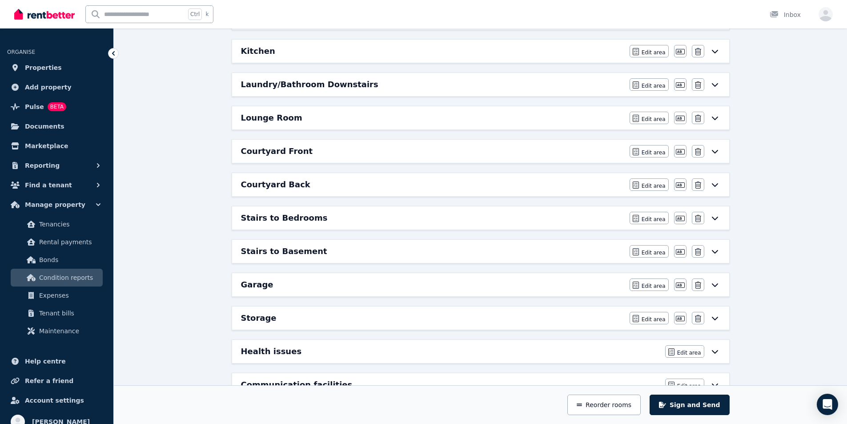
scroll to position [445, 0]
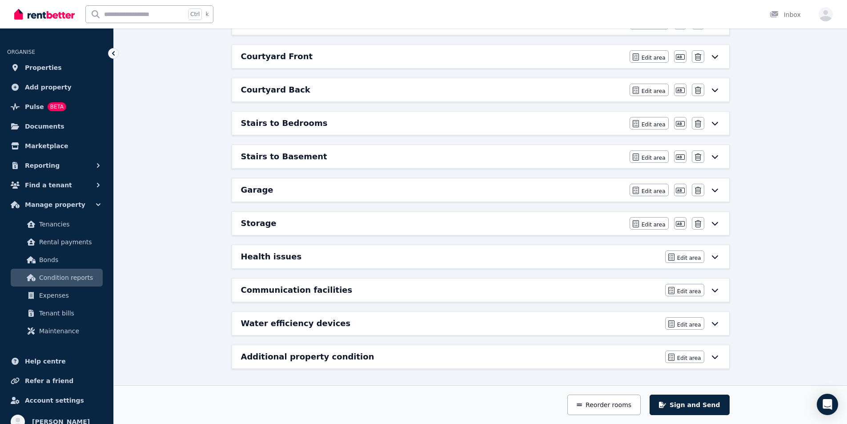
click at [278, 323] on h6 "Water efficiency devices" at bounding box center [296, 323] width 110 height 12
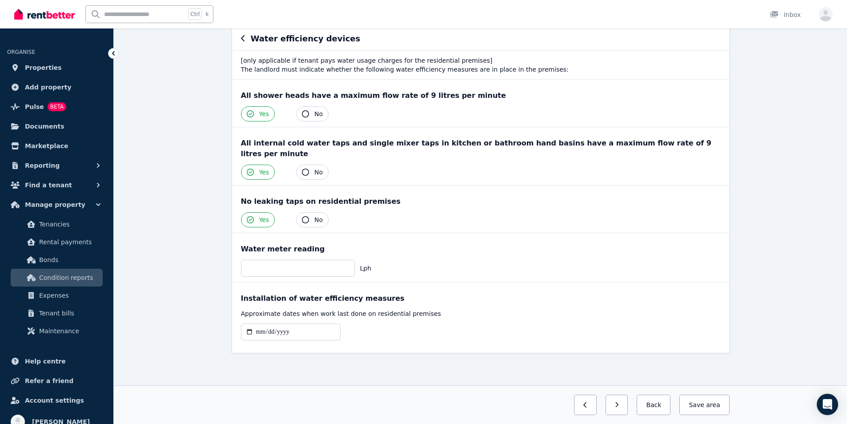
scroll to position [0, 0]
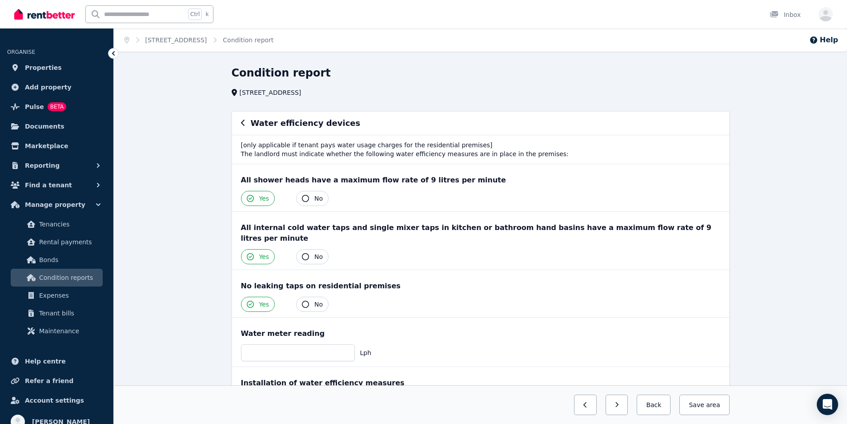
click at [241, 124] on icon "button" at bounding box center [243, 122] width 4 height 7
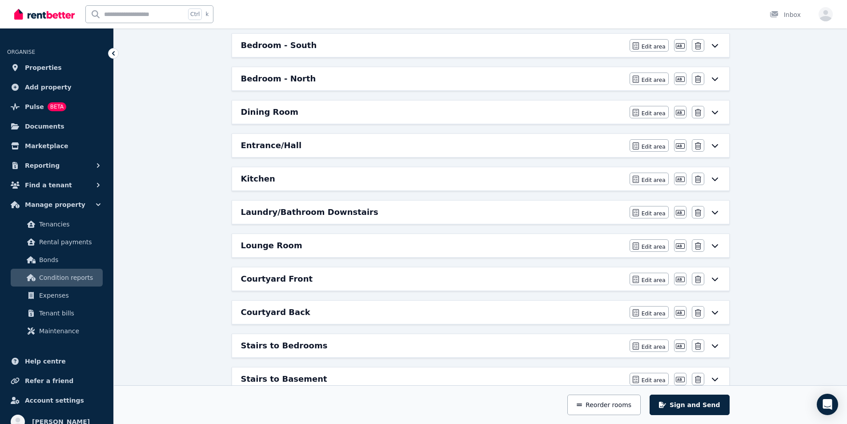
scroll to position [445, 0]
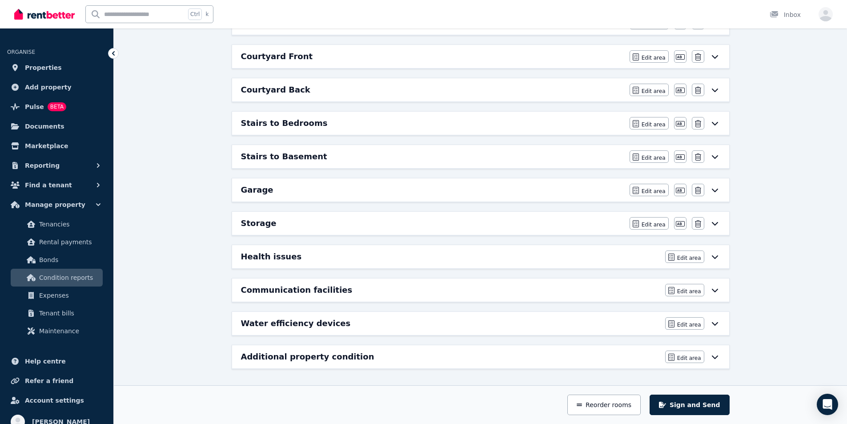
click at [293, 359] on h6 "Additional property condition" at bounding box center [307, 356] width 133 height 12
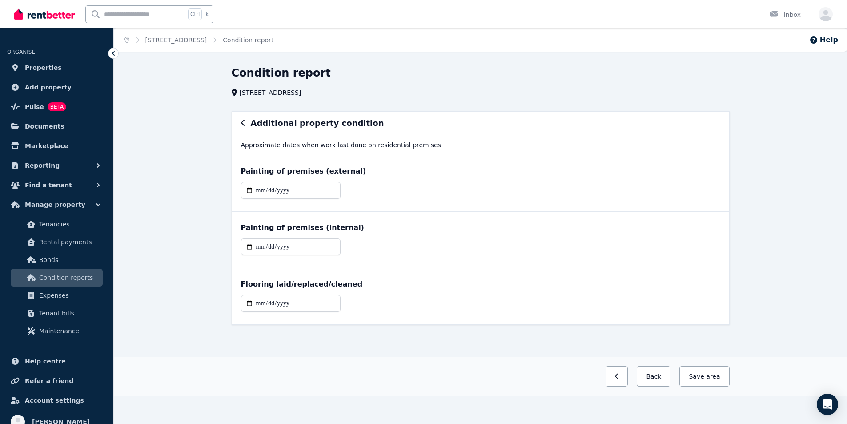
scroll to position [0, 0]
click at [247, 126] on icon "button" at bounding box center [246, 123] width 4 height 6
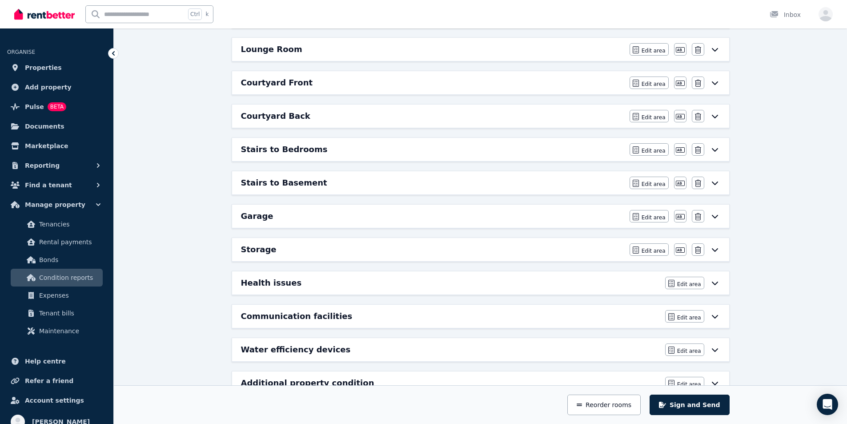
scroll to position [400, 0]
